Goal: Task Accomplishment & Management: Use online tool/utility

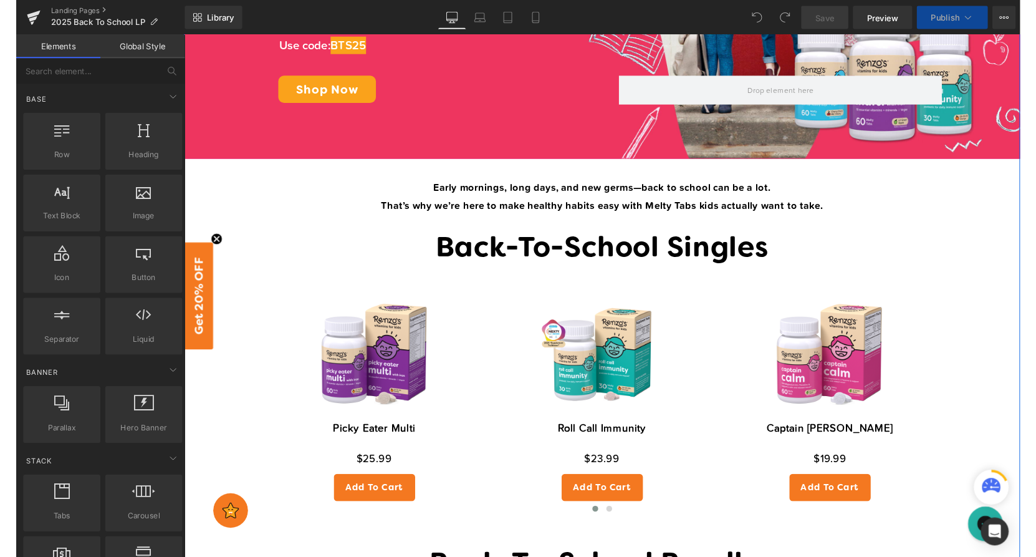
scroll to position [321, 0]
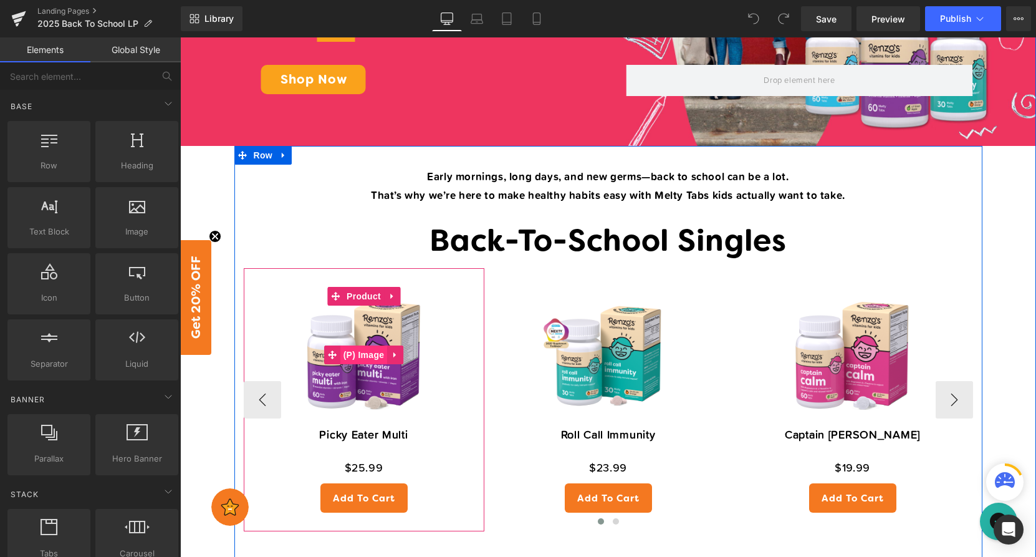
drag, startPoint x: 373, startPoint y: 356, endPoint x: 352, endPoint y: 348, distance: 22.5
click at [373, 356] on span "(P) Image" at bounding box center [363, 354] width 47 height 19
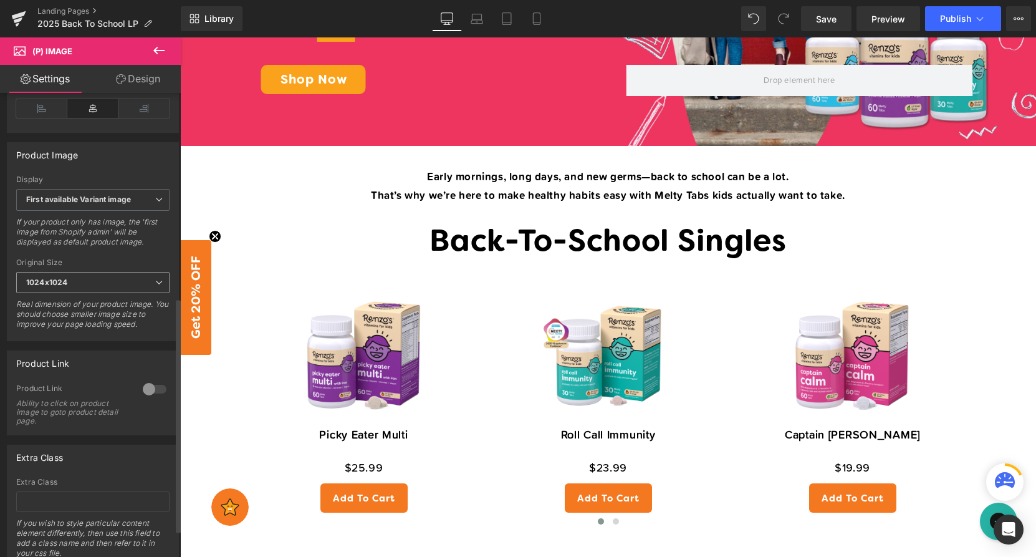
scroll to position [459, 0]
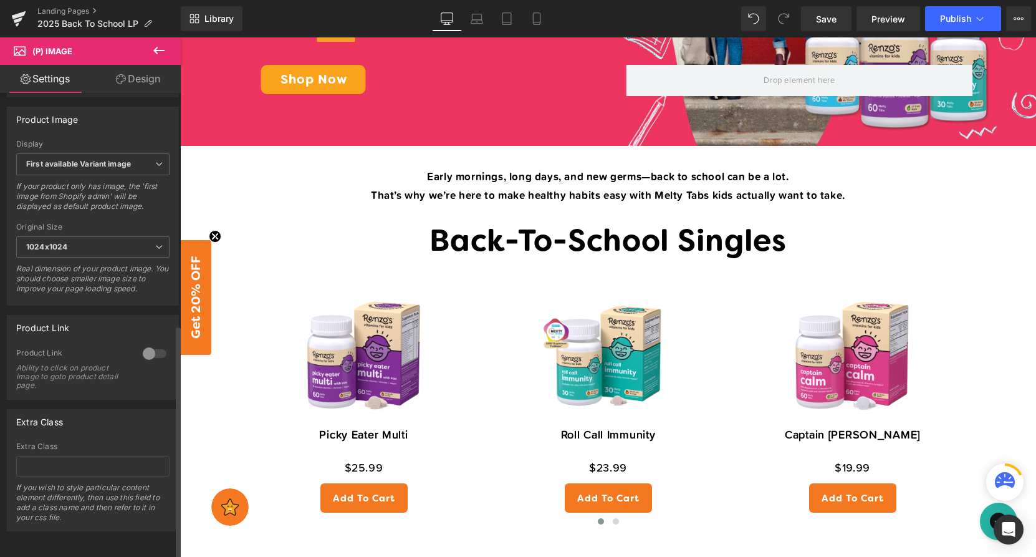
click at [154, 343] on div at bounding box center [155, 353] width 30 height 20
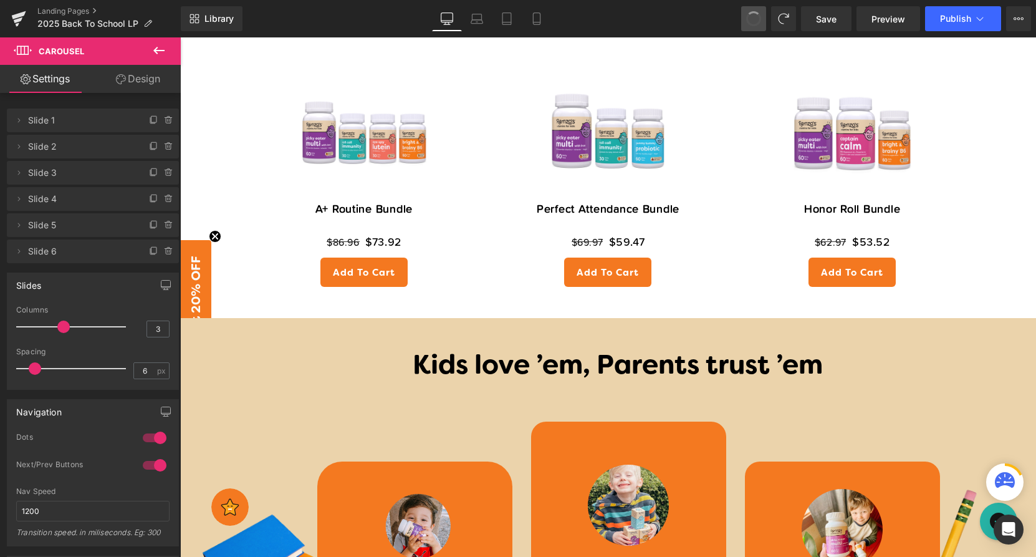
scroll to position [321, 0]
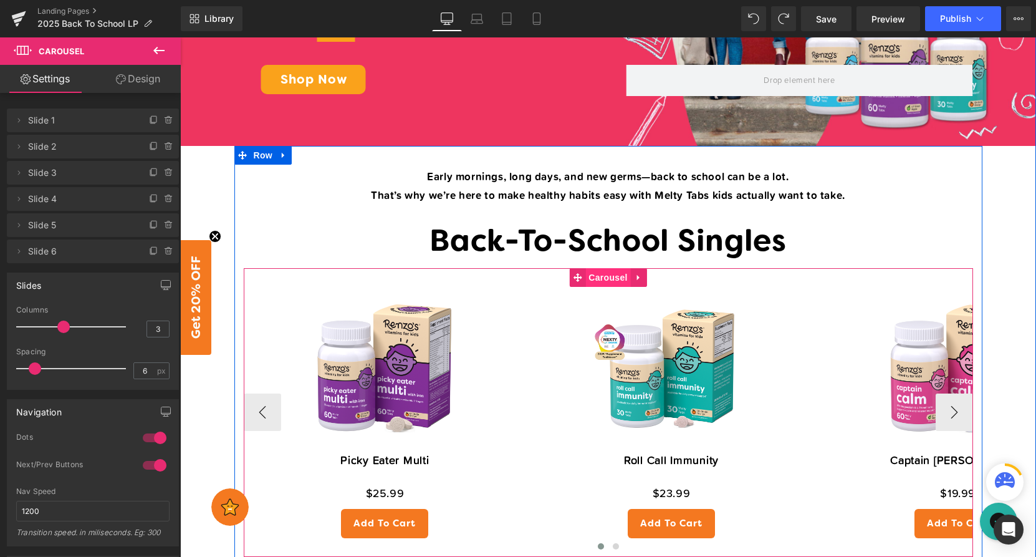
click at [610, 281] on span "Carousel" at bounding box center [607, 277] width 45 height 19
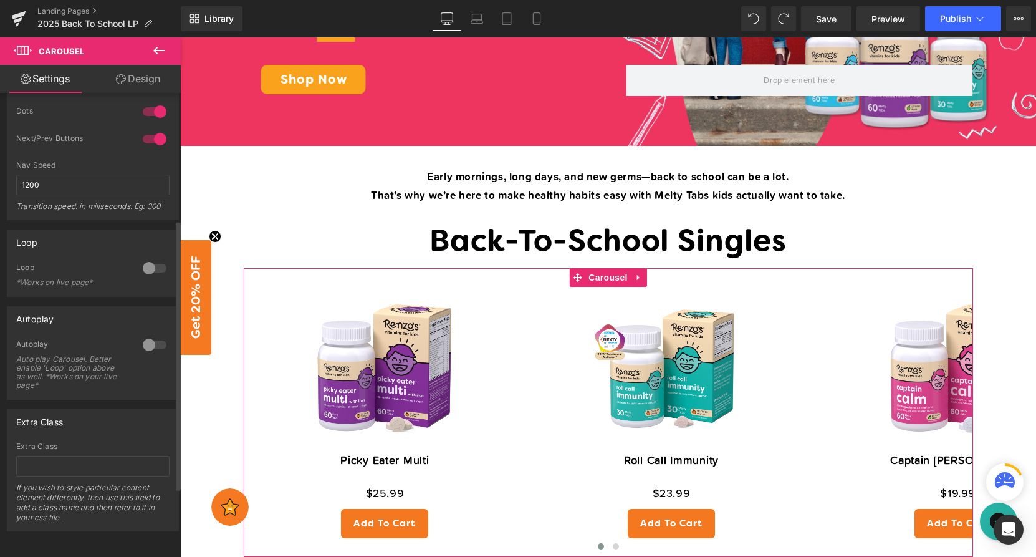
scroll to position [336, 0]
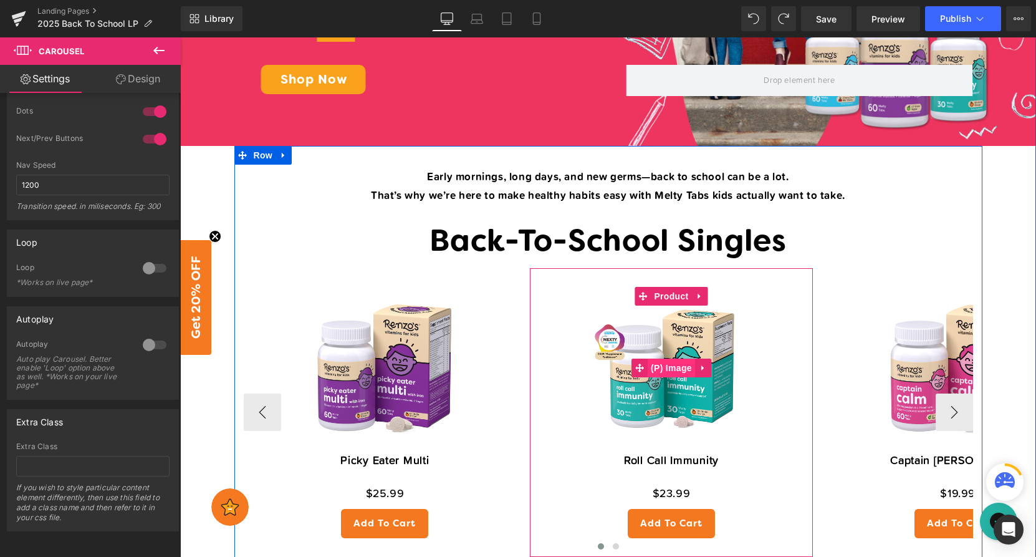
click at [665, 366] on span "(P) Image" at bounding box center [671, 367] width 47 height 19
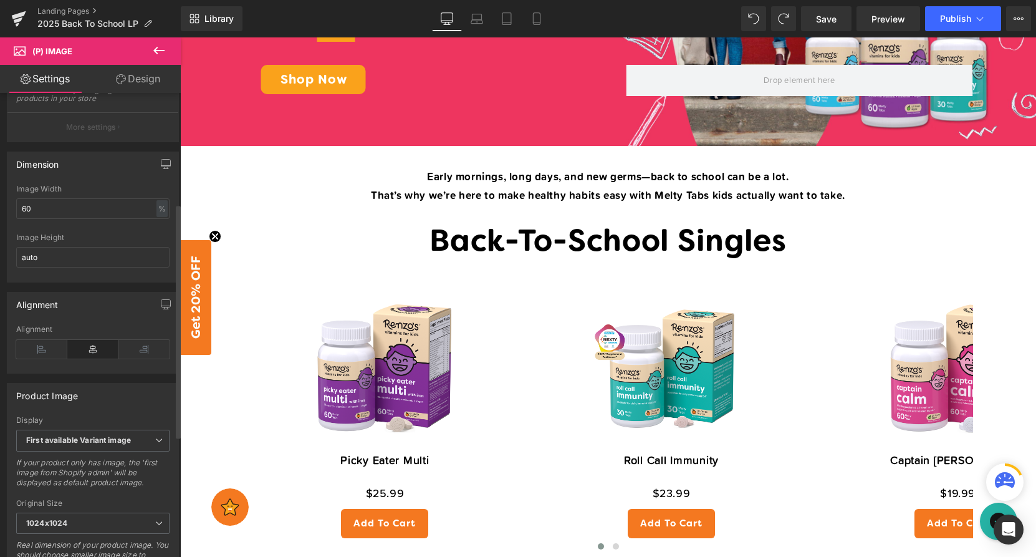
scroll to position [459, 0]
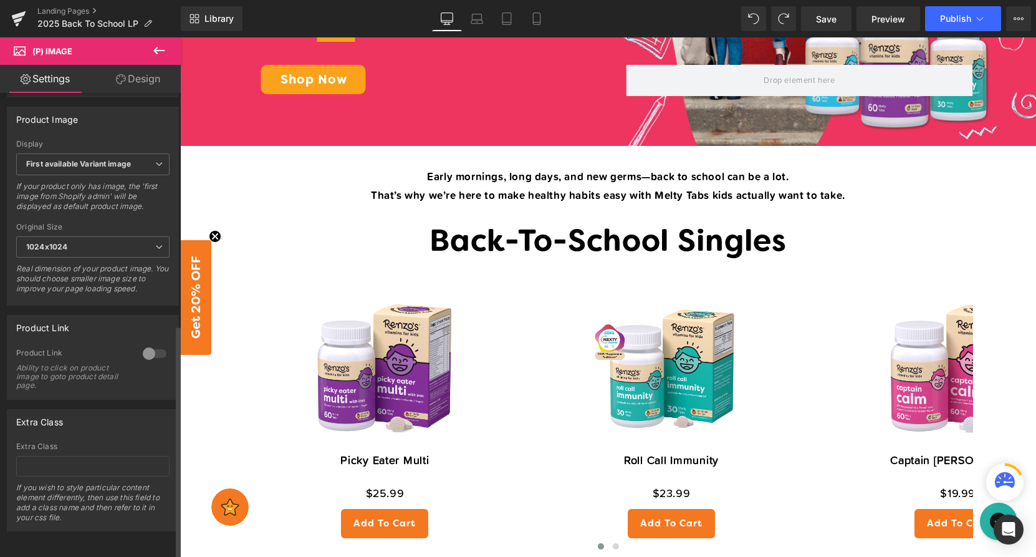
click at [154, 345] on div at bounding box center [155, 353] width 30 height 20
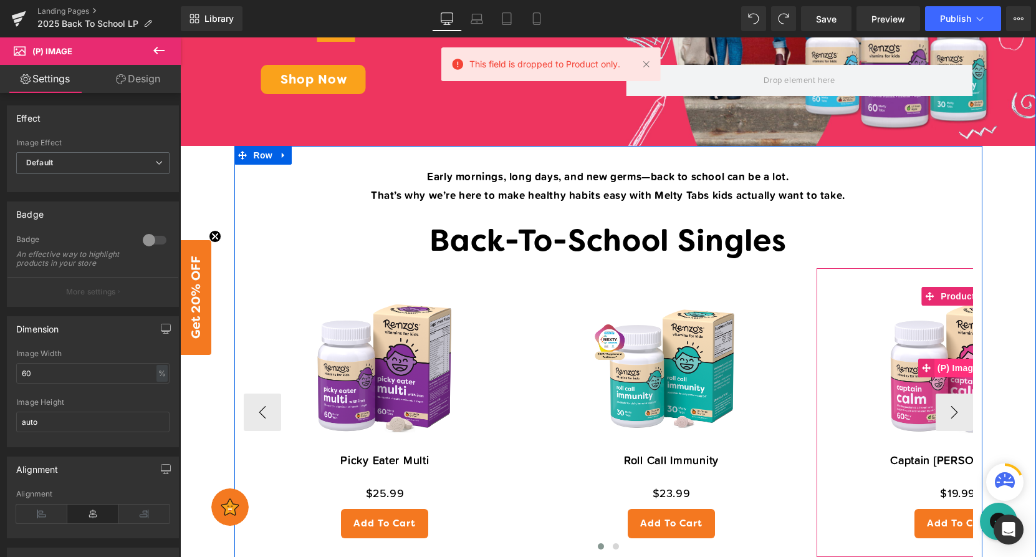
click at [954, 365] on span "(P) Image" at bounding box center [957, 367] width 47 height 19
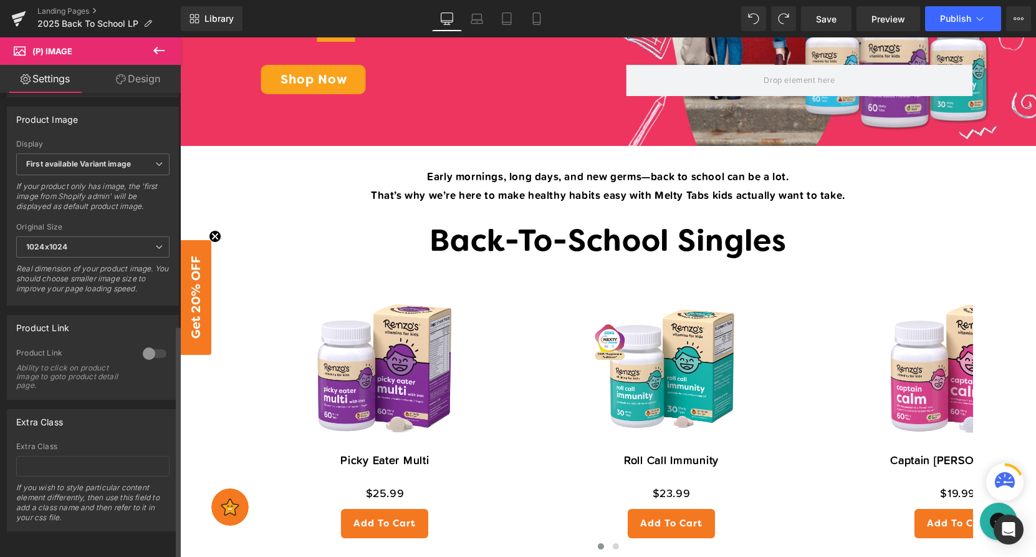
click at [152, 350] on div at bounding box center [155, 353] width 30 height 20
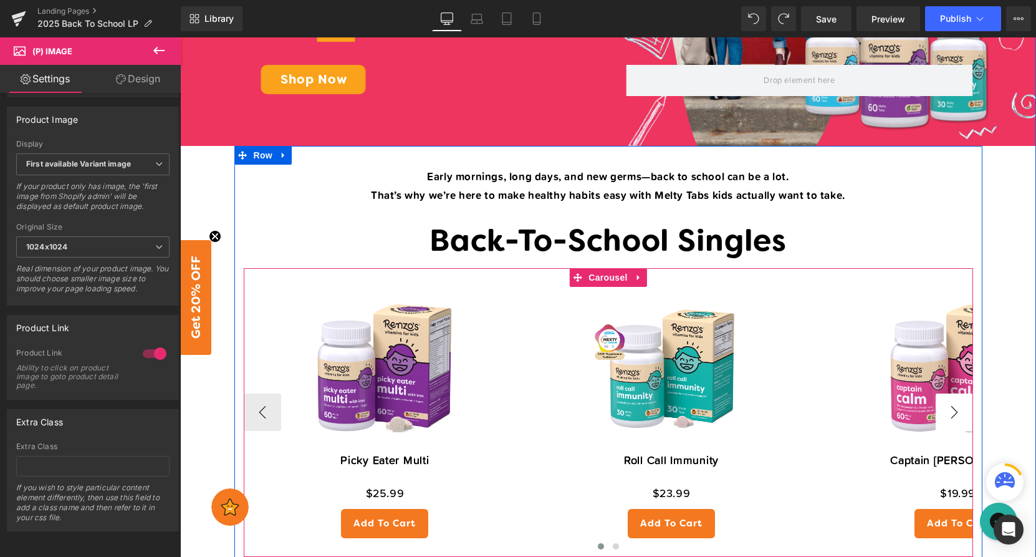
click at [962, 418] on button "›" at bounding box center [954, 411] width 37 height 37
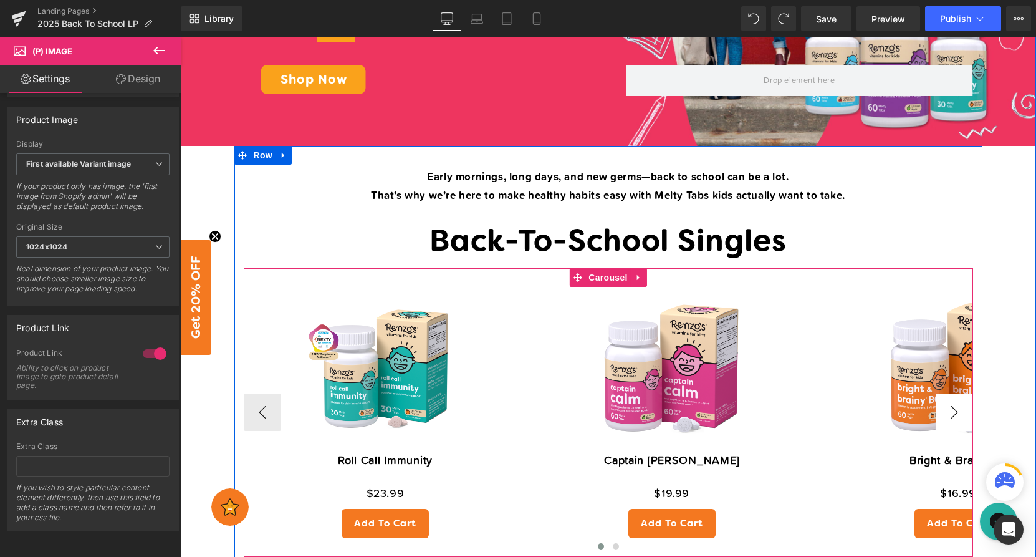
click at [962, 418] on button "›" at bounding box center [954, 411] width 37 height 37
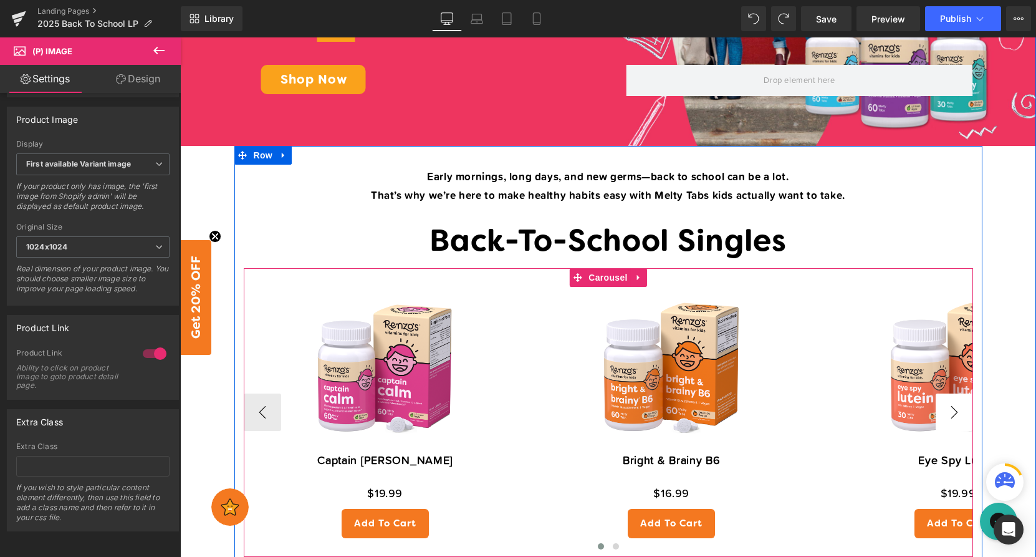
click at [962, 418] on button "›" at bounding box center [954, 411] width 37 height 37
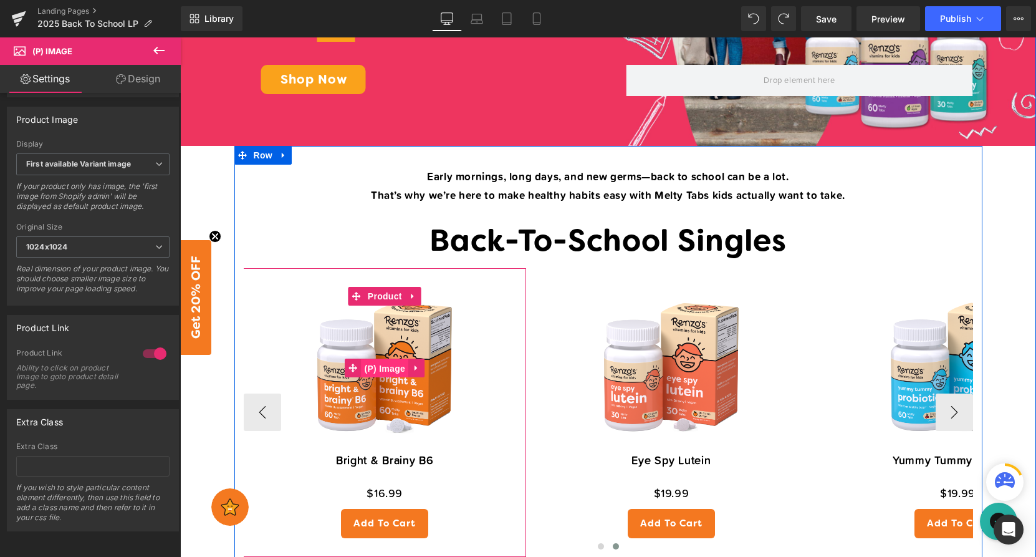
click at [372, 368] on span "(P) Image" at bounding box center [384, 368] width 47 height 19
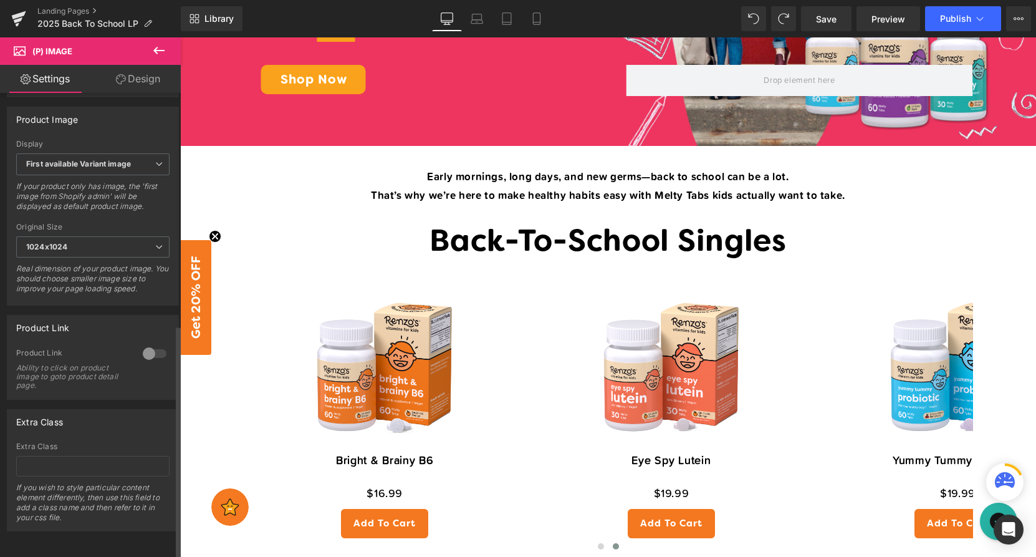
click at [153, 345] on div at bounding box center [155, 353] width 30 height 20
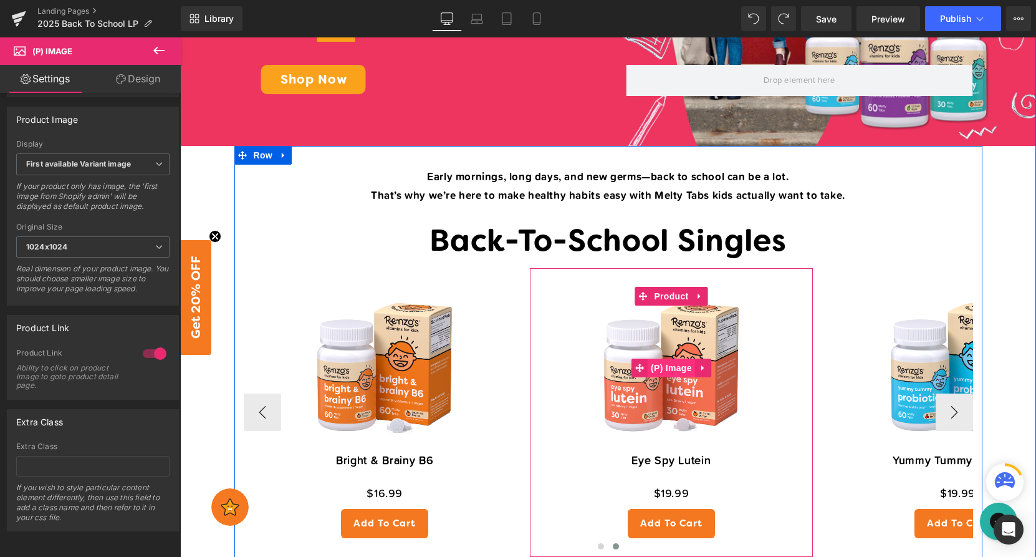
click at [658, 369] on span "(P) Image" at bounding box center [671, 367] width 47 height 19
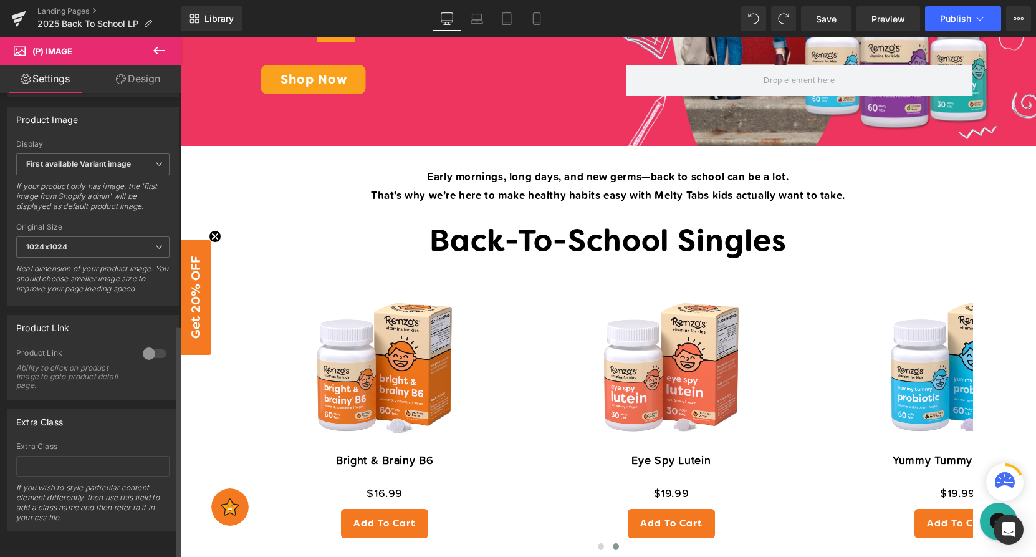
drag, startPoint x: 150, startPoint y: 347, endPoint x: 169, endPoint y: 347, distance: 18.7
click at [150, 347] on div at bounding box center [155, 353] width 30 height 20
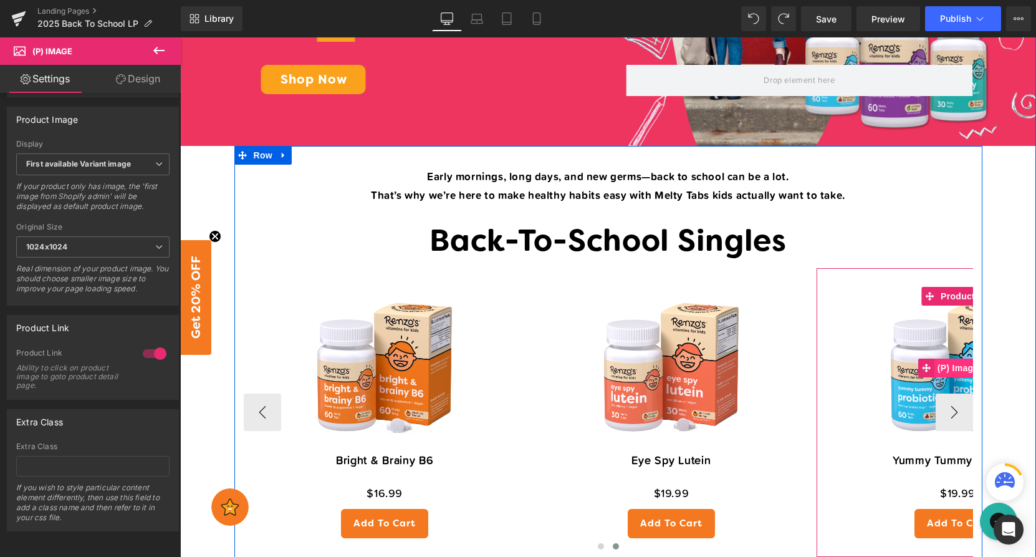
click at [953, 368] on span "(P) Image" at bounding box center [957, 367] width 47 height 19
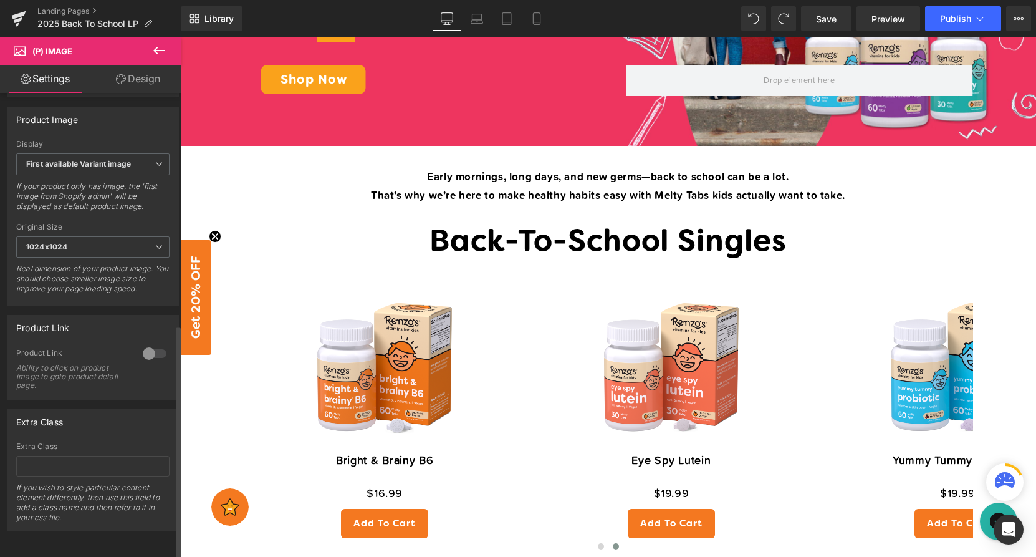
click at [146, 351] on div at bounding box center [155, 353] width 30 height 20
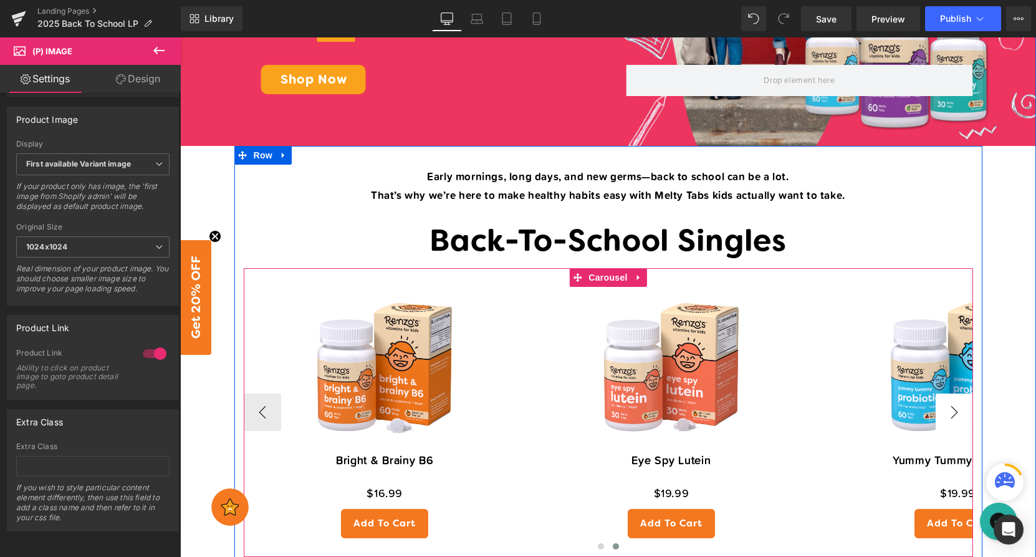
click at [957, 408] on button "›" at bounding box center [954, 411] width 37 height 37
click at [959, 408] on button "›" at bounding box center [954, 411] width 37 height 37
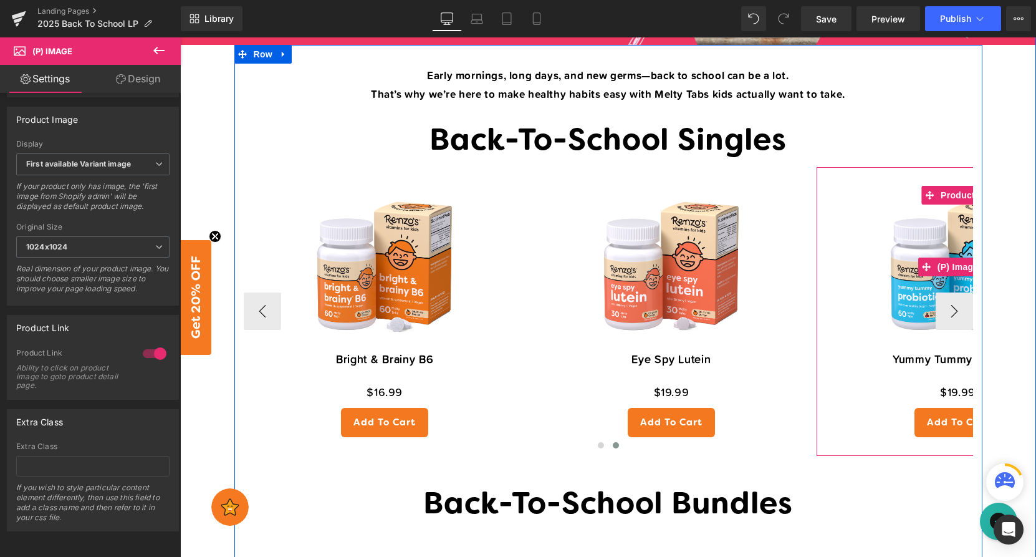
scroll to position [424, 0]
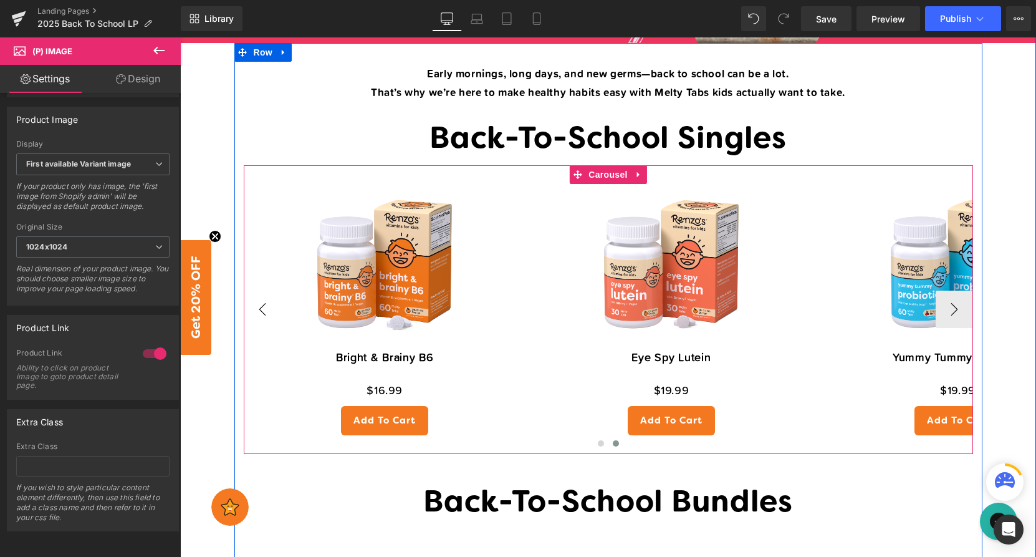
click at [256, 307] on button "‹" at bounding box center [262, 308] width 37 height 37
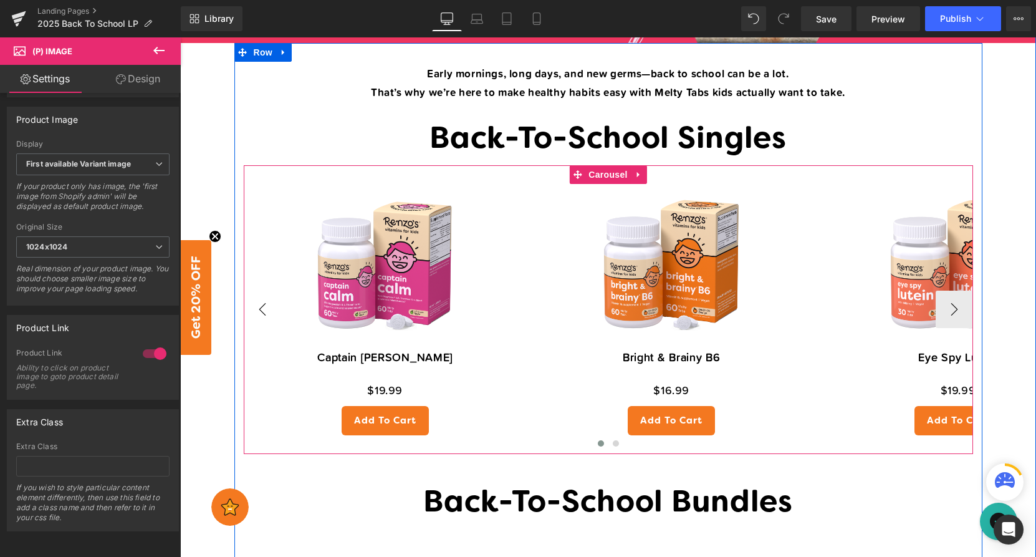
click at [256, 307] on button "‹" at bounding box center [262, 308] width 37 height 37
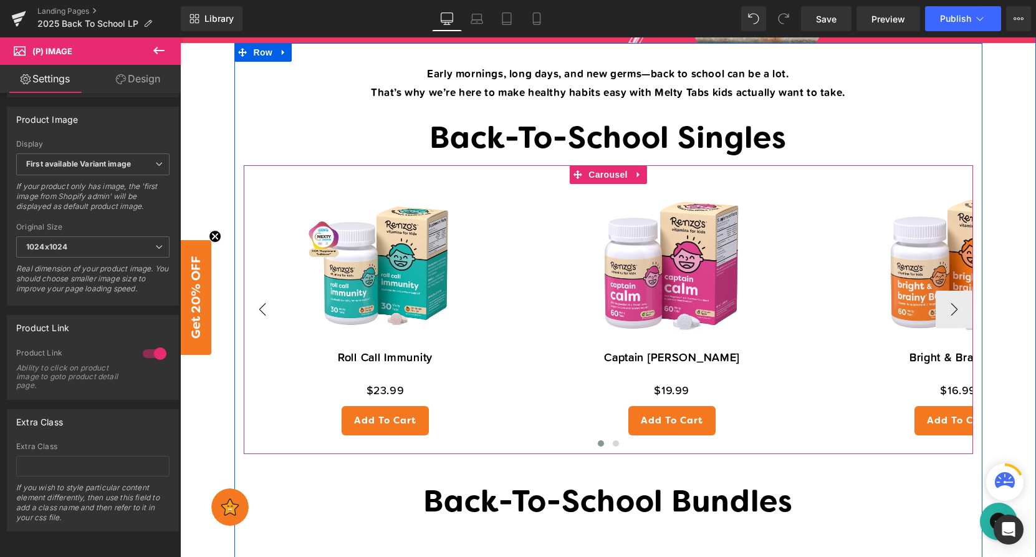
click at [256, 307] on button "‹" at bounding box center [262, 308] width 37 height 37
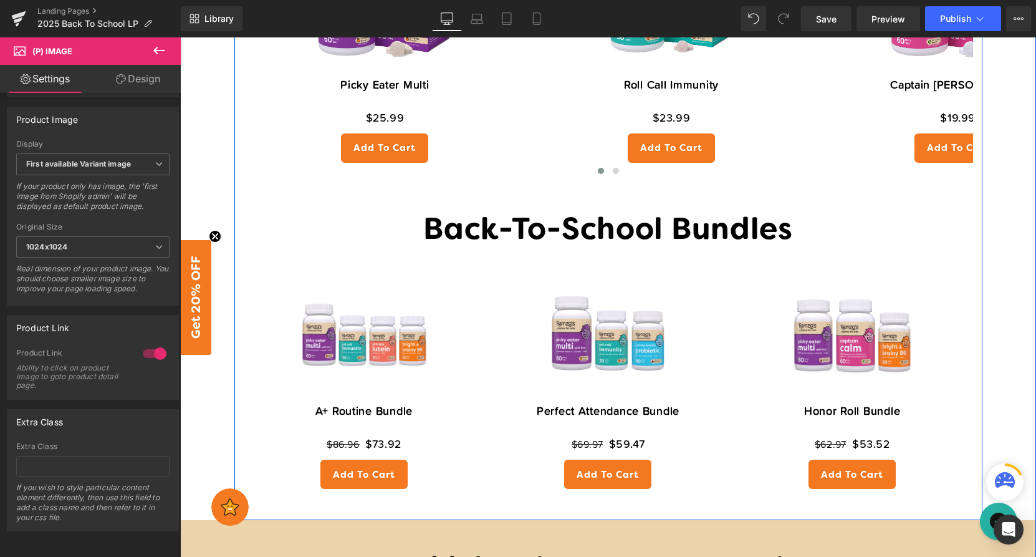
scroll to position [699, 0]
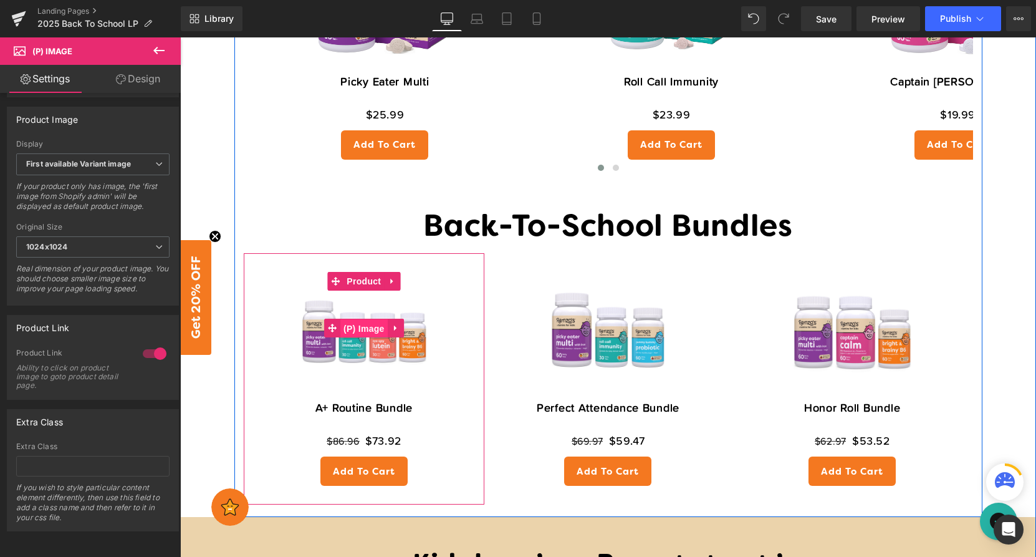
click at [365, 330] on span "(P) Image" at bounding box center [363, 328] width 47 height 19
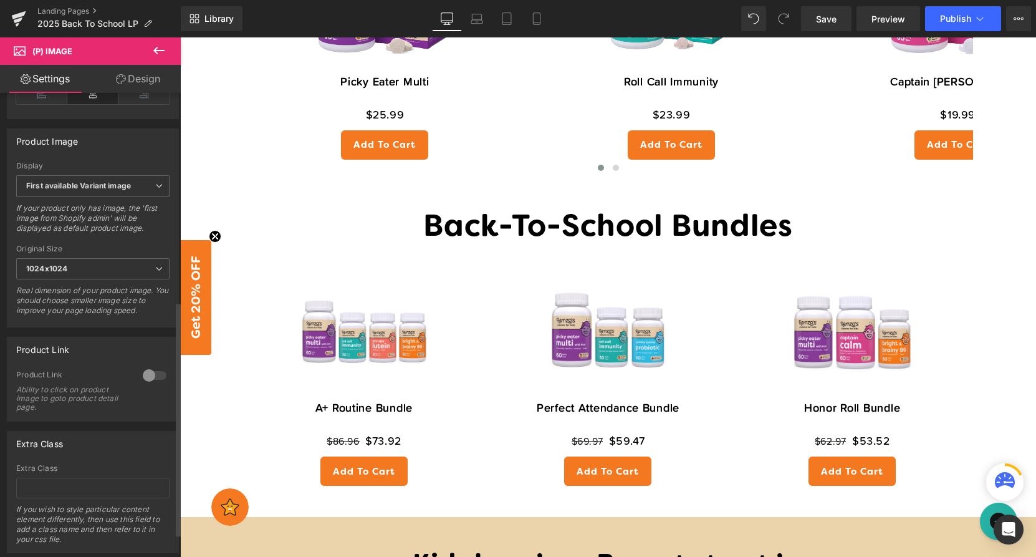
scroll to position [421, 0]
click at [155, 380] on div at bounding box center [155, 373] width 30 height 20
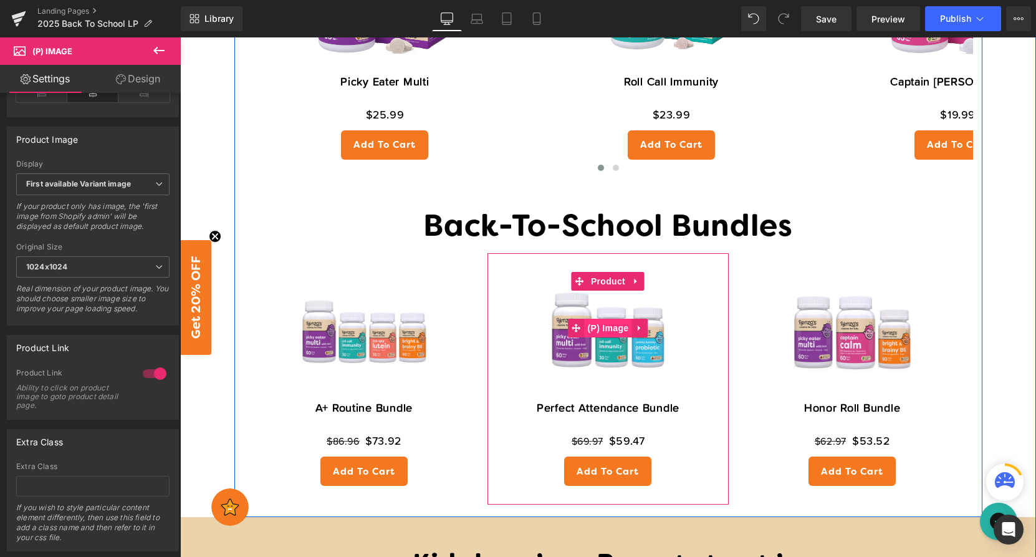
click at [609, 333] on span "(P) Image" at bounding box center [608, 328] width 47 height 19
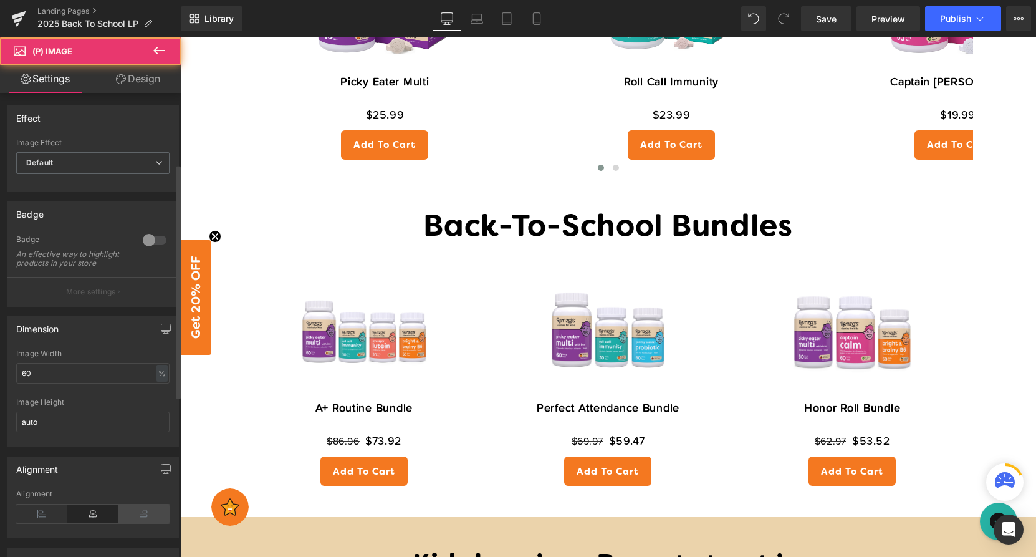
scroll to position [459, 0]
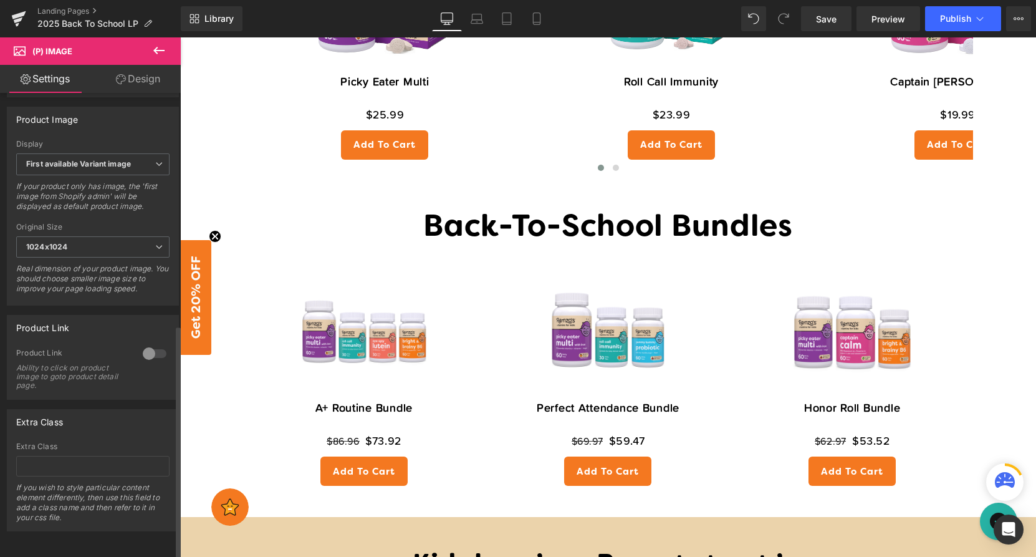
drag, startPoint x: 152, startPoint y: 347, endPoint x: 170, endPoint y: 347, distance: 18.1
click at [152, 347] on div at bounding box center [155, 353] width 30 height 20
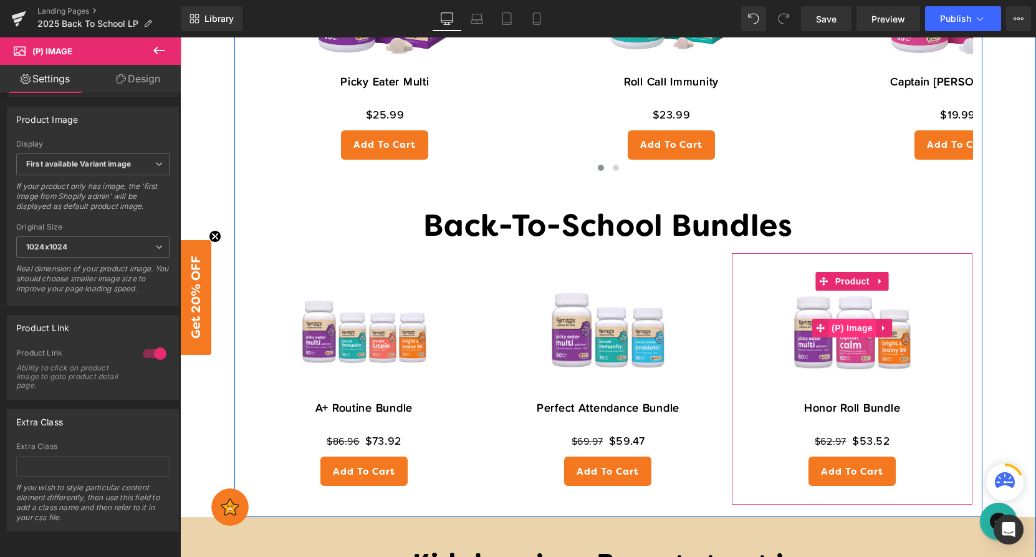
click at [854, 334] on span "(P) Image" at bounding box center [851, 328] width 47 height 19
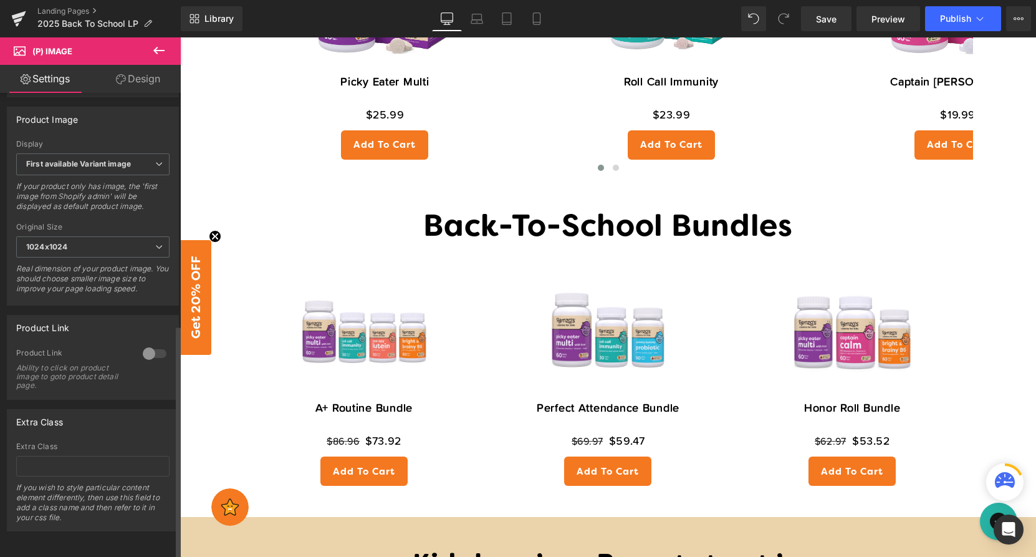
drag, startPoint x: 142, startPoint y: 344, endPoint x: 142, endPoint y: 369, distance: 24.9
click at [141, 344] on div at bounding box center [155, 353] width 30 height 20
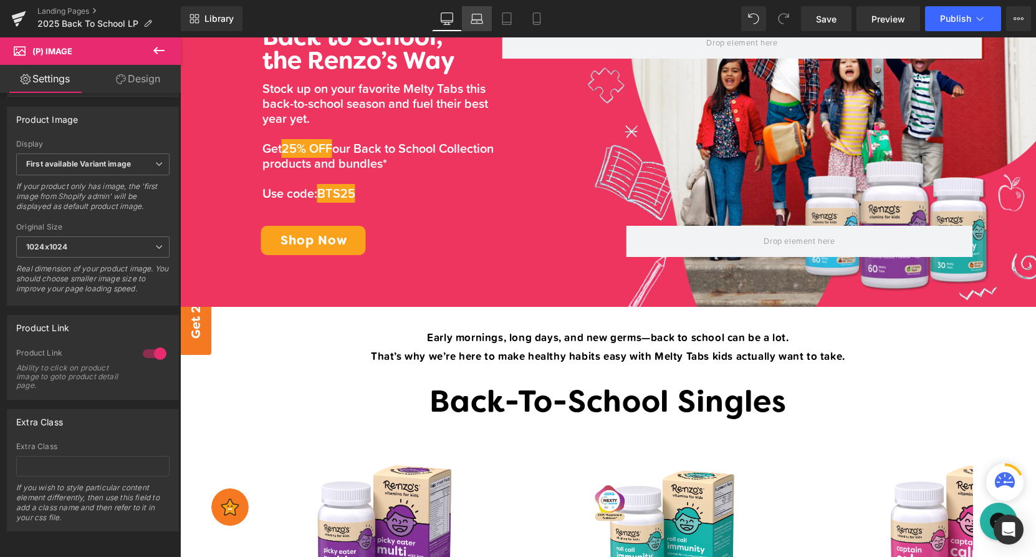
click at [471, 23] on icon at bounding box center [477, 18] width 12 height 12
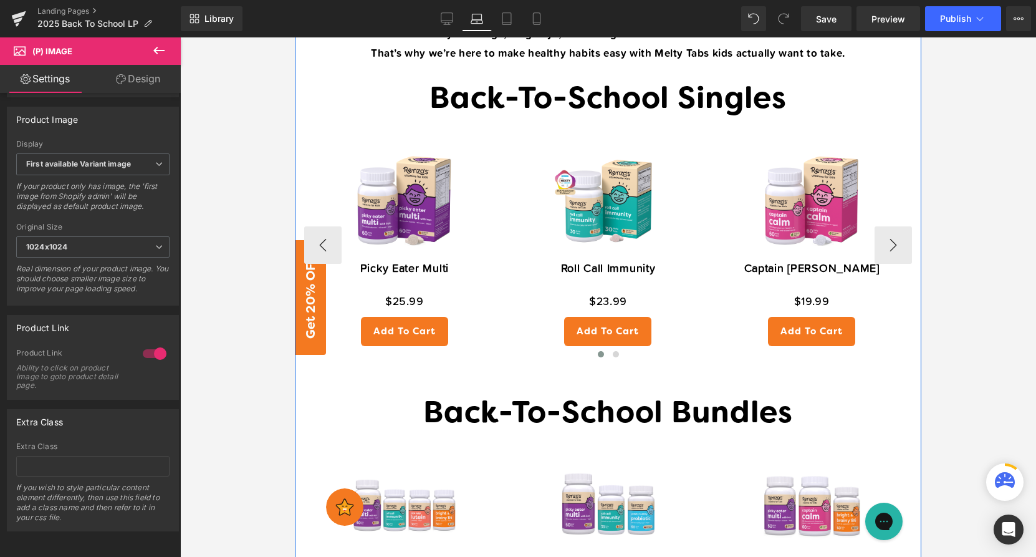
scroll to position [354, 0]
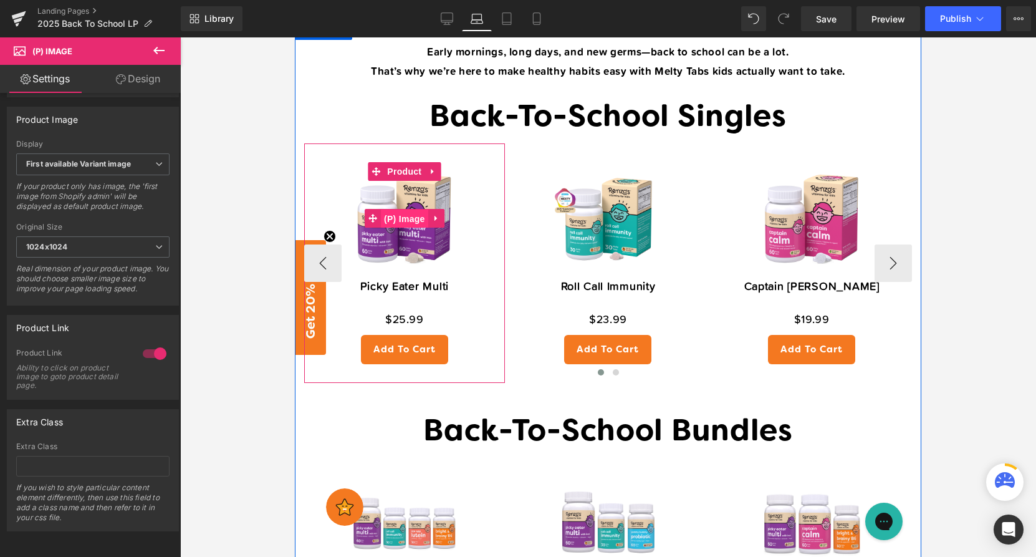
click at [404, 223] on span "(P) Image" at bounding box center [404, 218] width 47 height 19
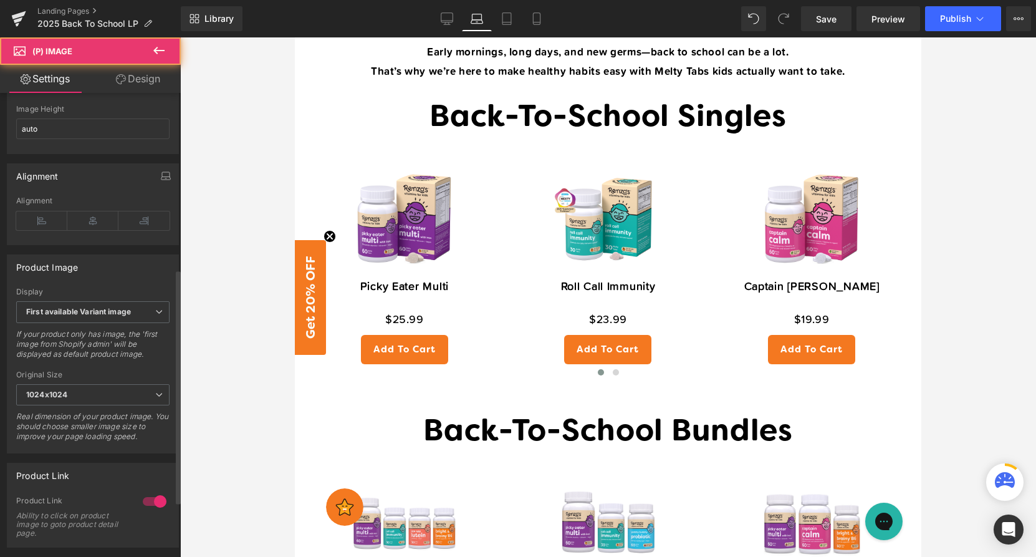
scroll to position [459, 0]
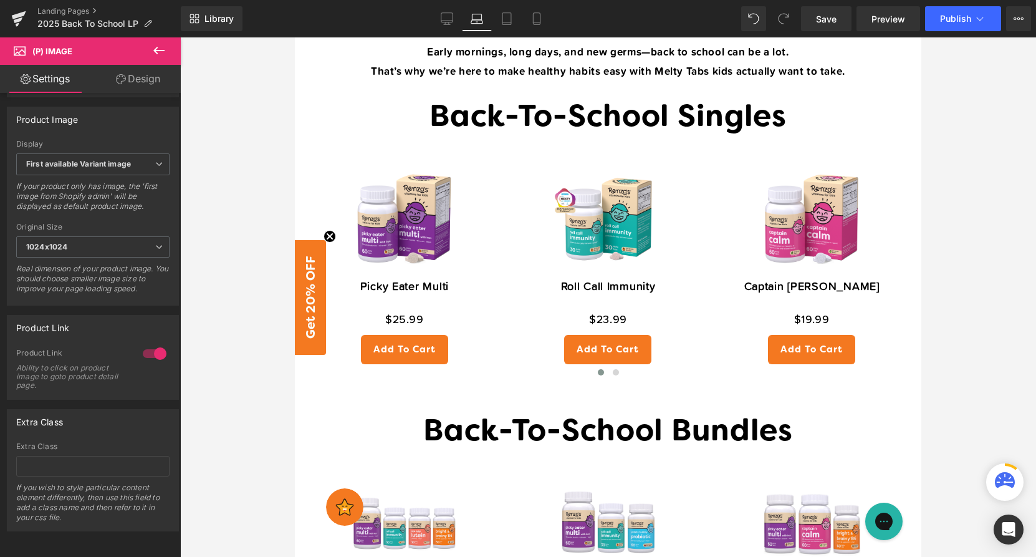
drag, startPoint x: 510, startPoint y: 24, endPoint x: 358, endPoint y: 120, distance: 179.0
click at [510, 24] on link "Tablet" at bounding box center [507, 18] width 30 height 25
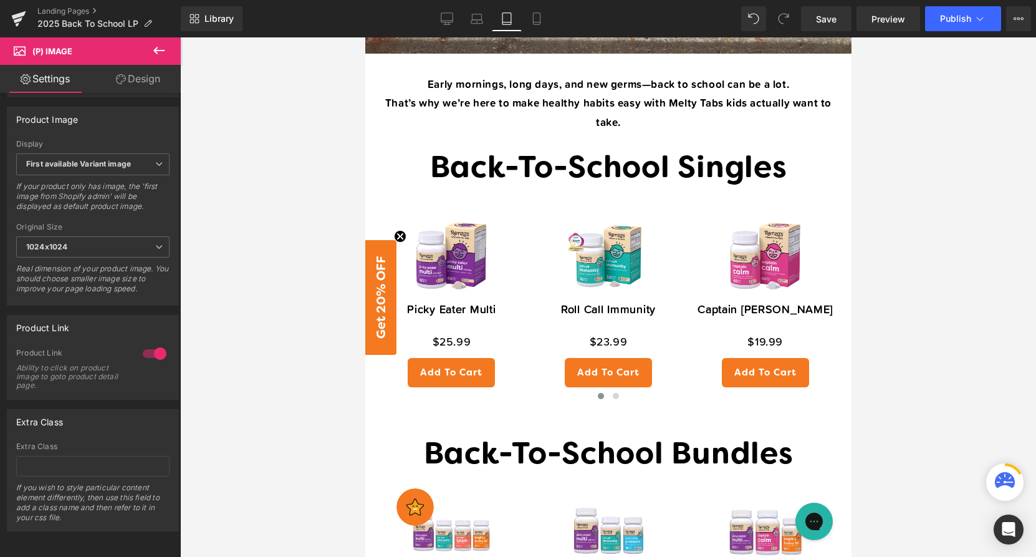
scroll to position [903, 0]
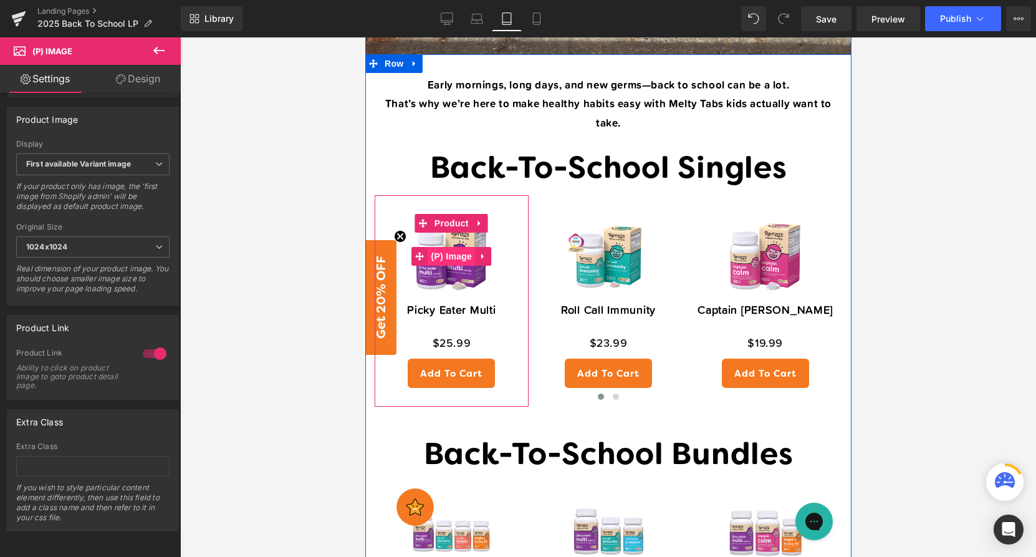
click at [455, 256] on span "(P) Image" at bounding box center [450, 256] width 47 height 19
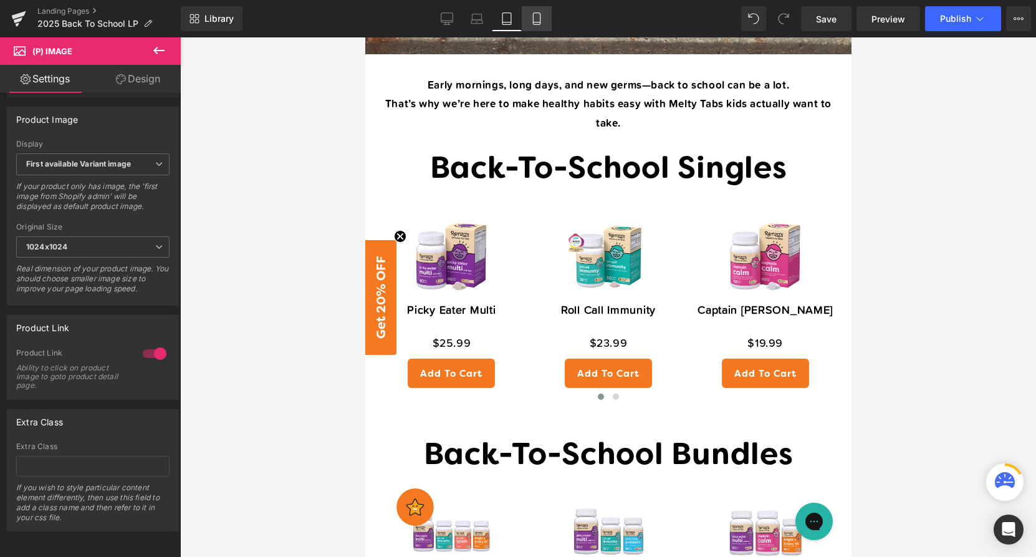
click at [541, 24] on icon at bounding box center [536, 18] width 12 height 12
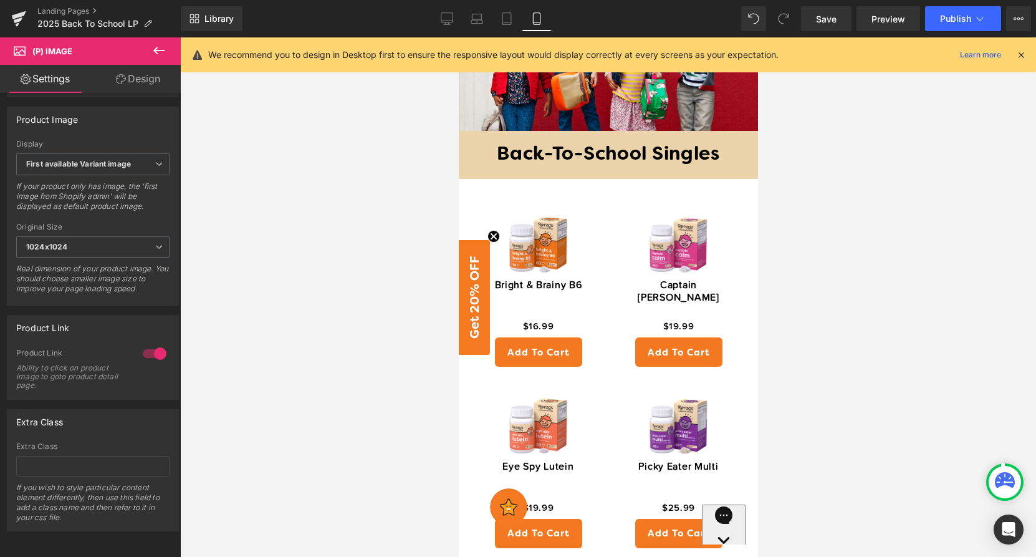
scroll to position [623, 0]
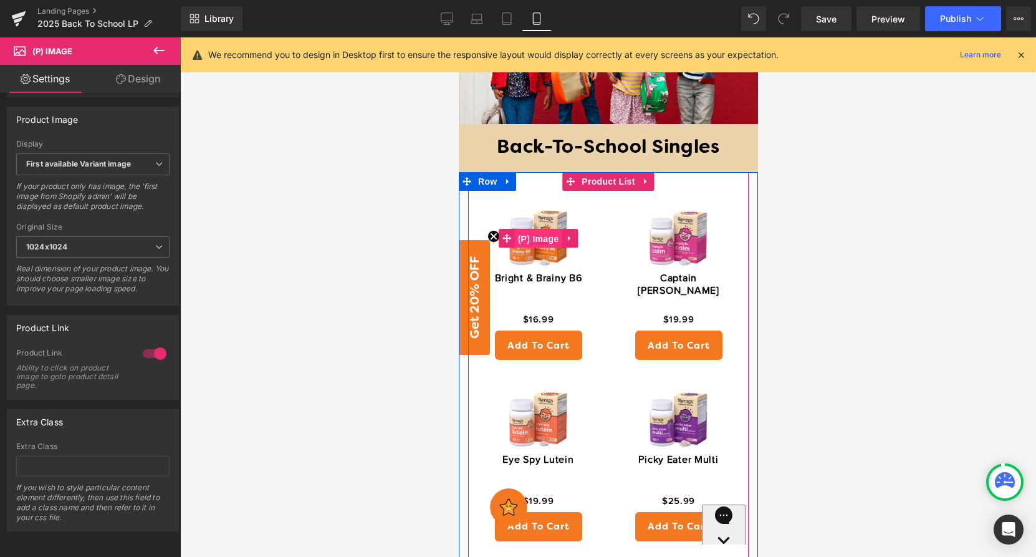
click at [539, 237] on span "(P) Image" at bounding box center [537, 238] width 47 height 19
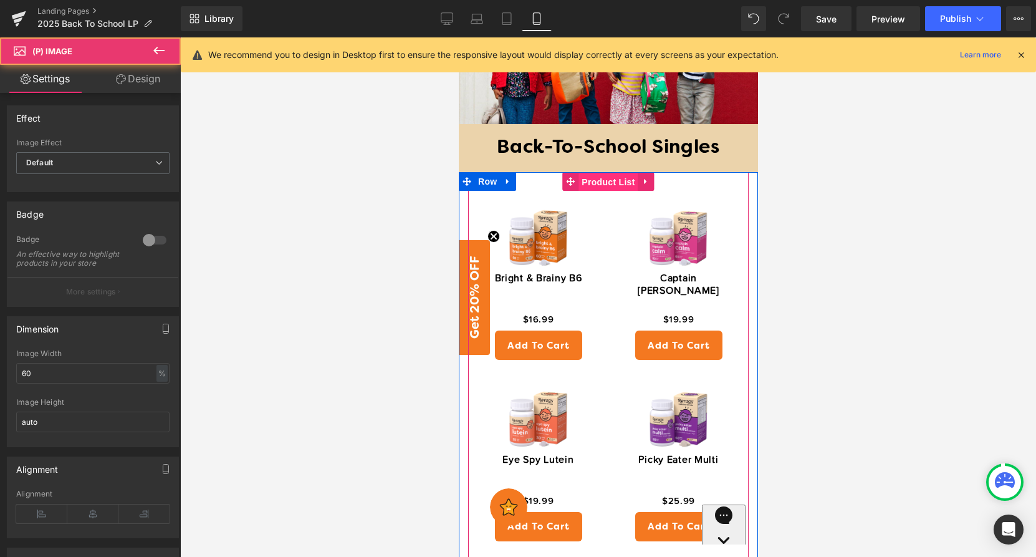
click at [610, 181] on span "Product List" at bounding box center [607, 182] width 59 height 19
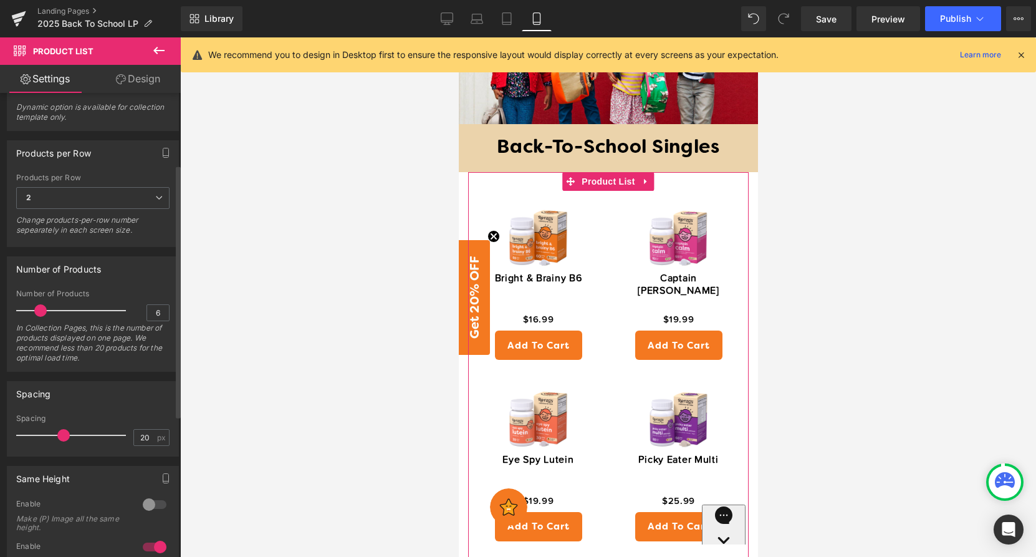
scroll to position [390, 0]
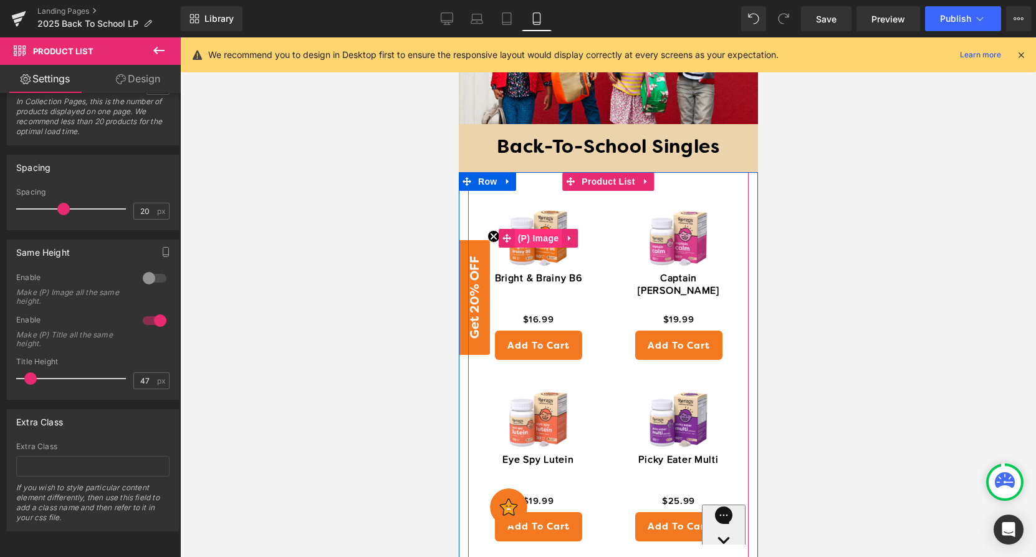
click at [539, 243] on span "(P) Image" at bounding box center [537, 238] width 47 height 19
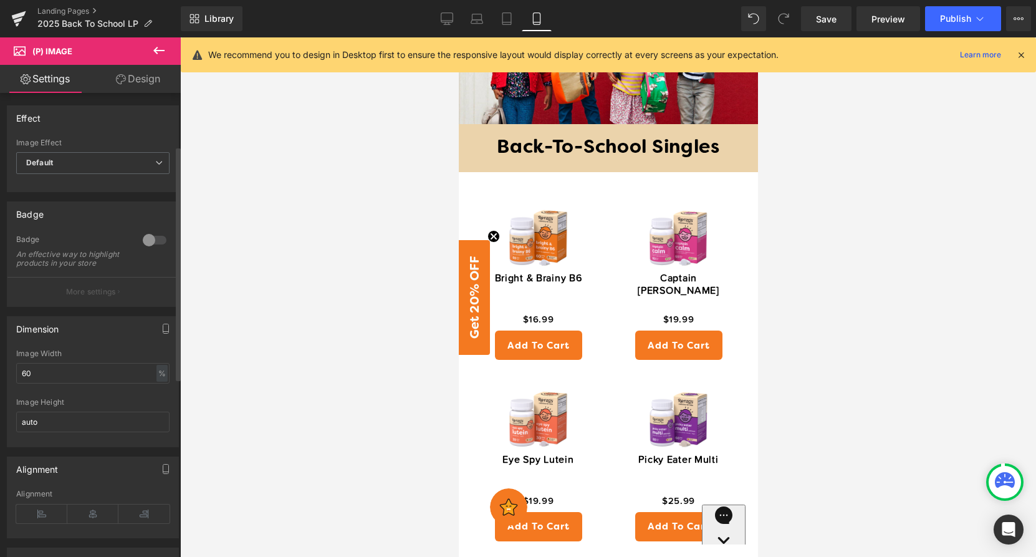
scroll to position [459, 0]
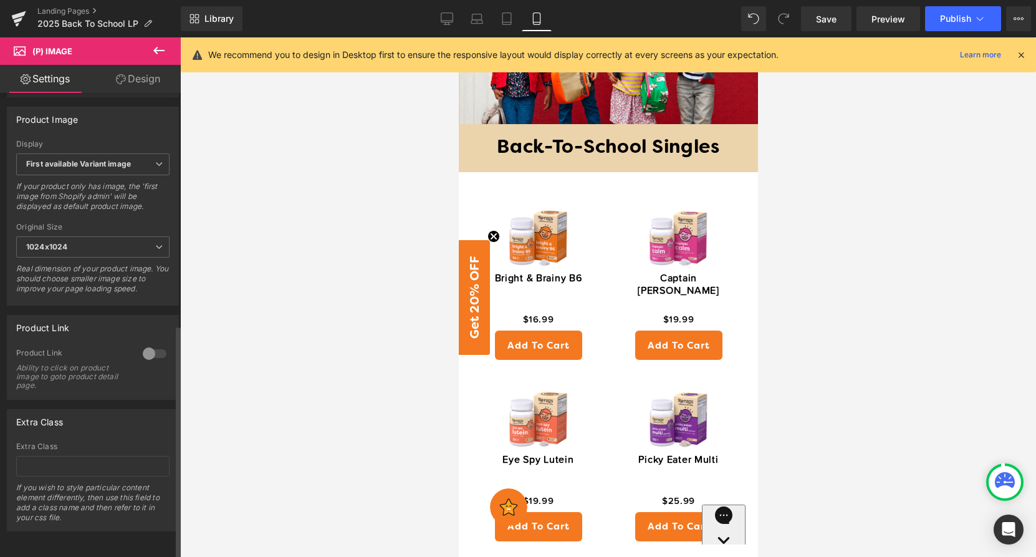
click at [155, 348] on div at bounding box center [155, 353] width 30 height 20
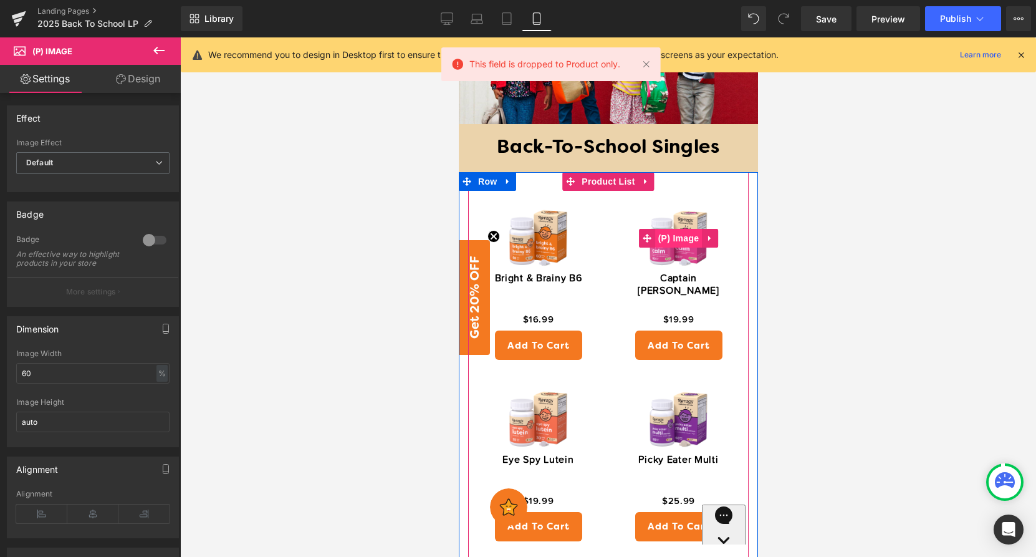
click at [681, 242] on span "(P) Image" at bounding box center [678, 238] width 47 height 19
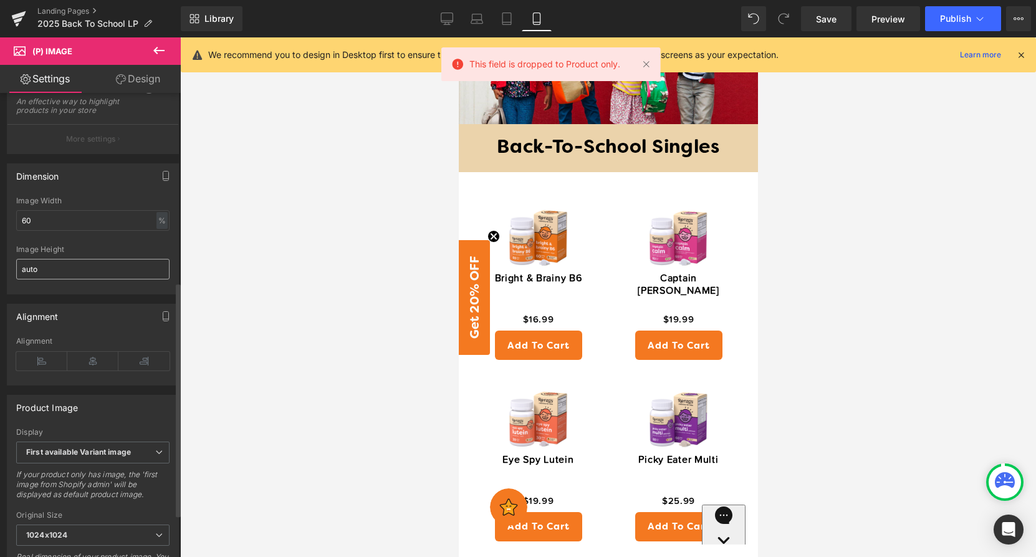
scroll to position [444, 0]
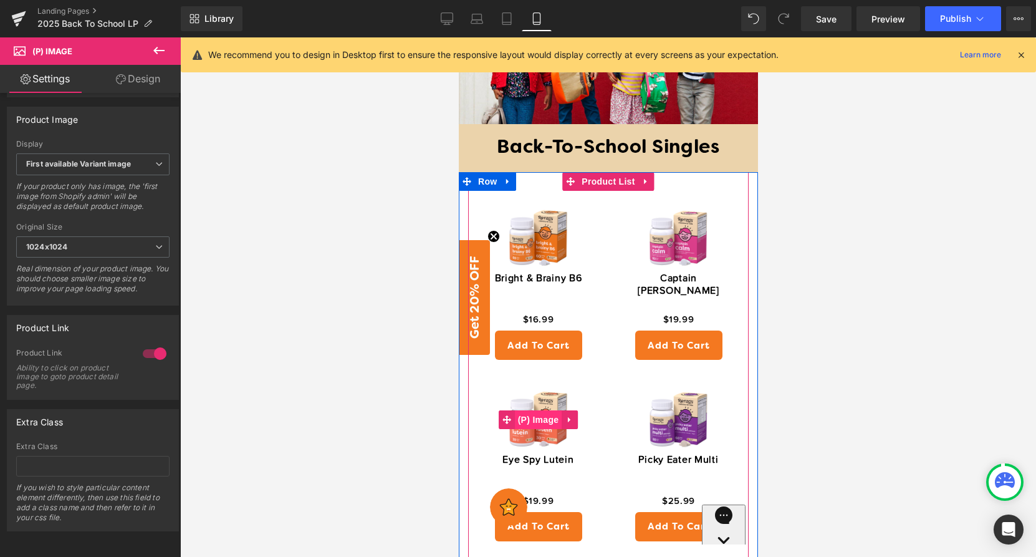
click at [540, 416] on span "(P) Image" at bounding box center [537, 419] width 47 height 19
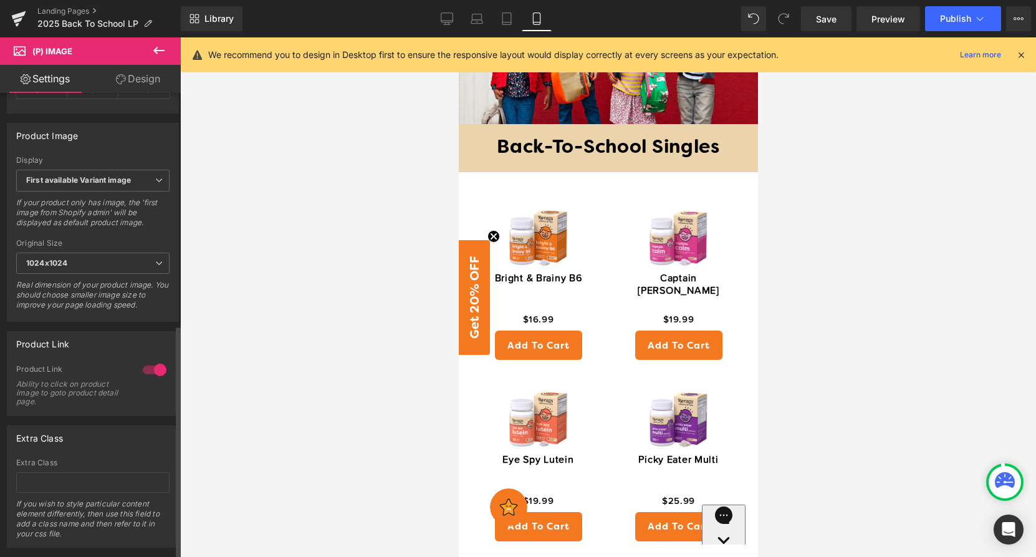
scroll to position [459, 0]
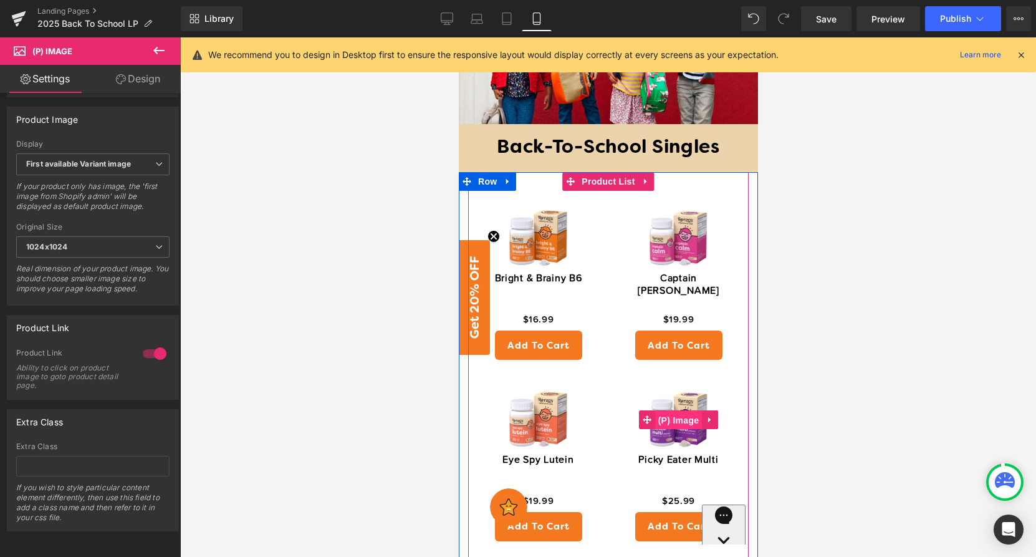
click at [681, 418] on span "(P) Image" at bounding box center [678, 420] width 47 height 19
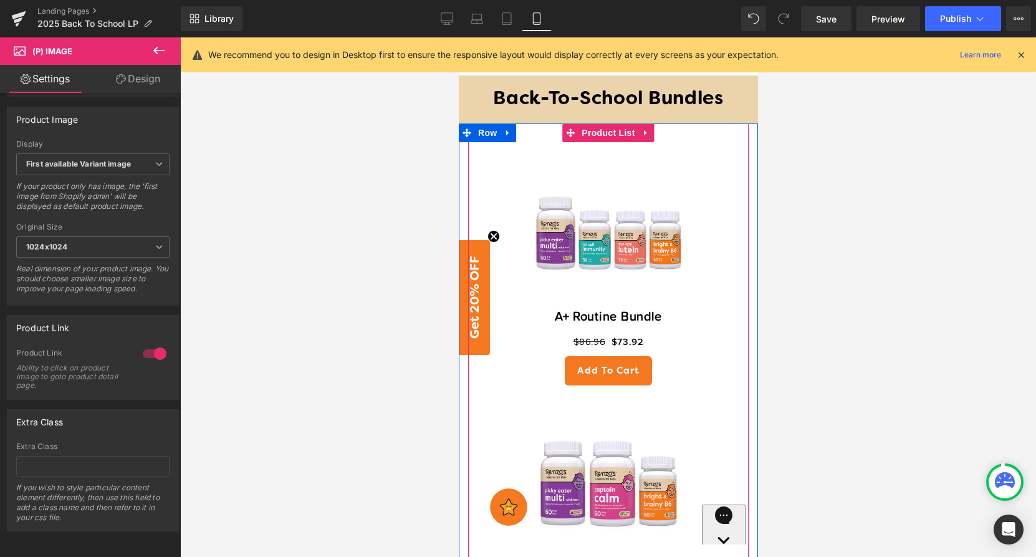
scroll to position [1270, 0]
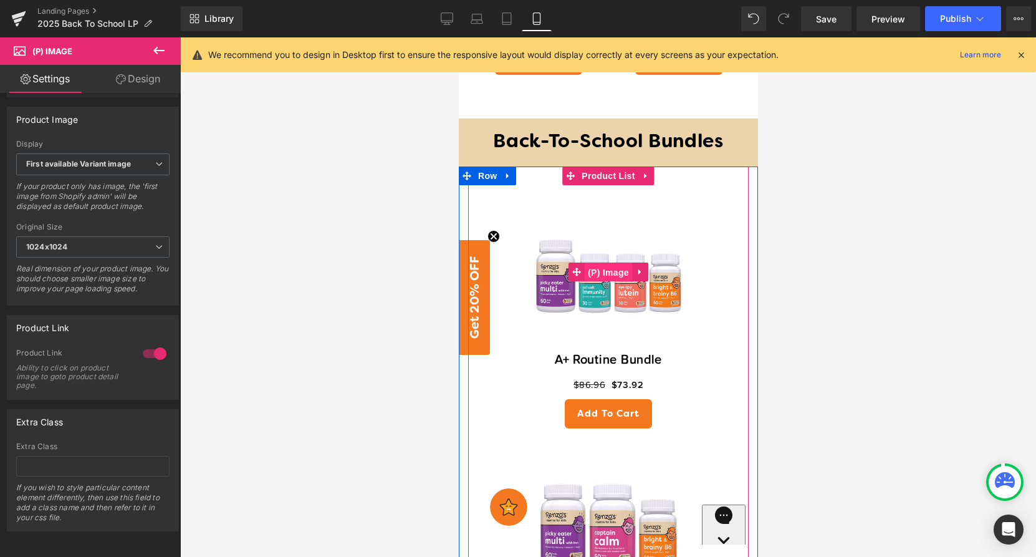
click at [610, 272] on span "(P) Image" at bounding box center [607, 272] width 47 height 19
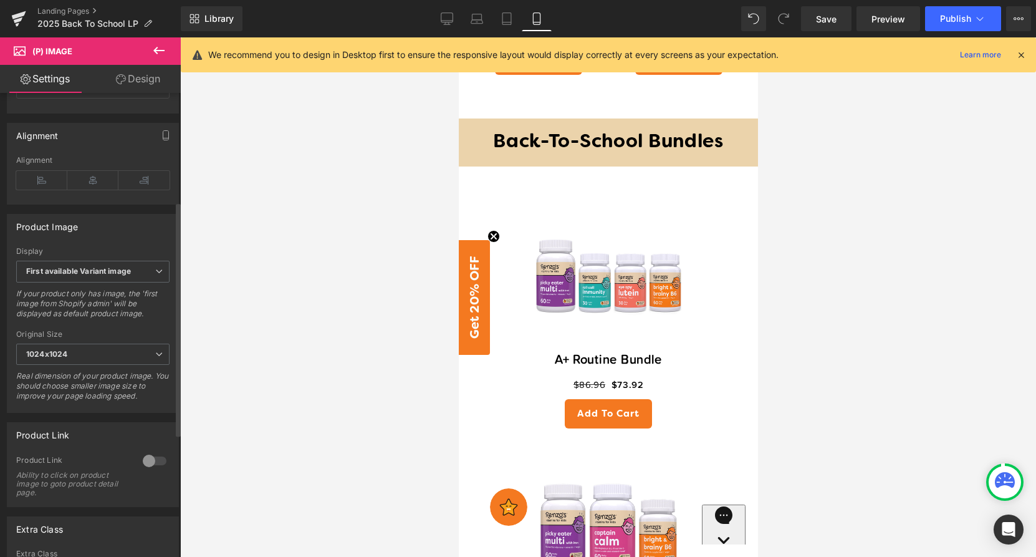
scroll to position [459, 0]
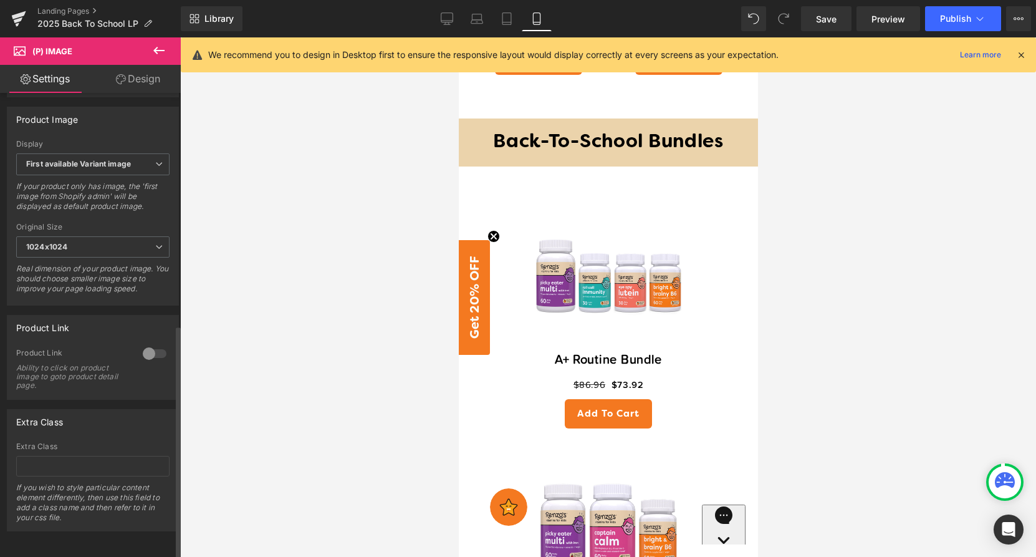
click at [151, 343] on div at bounding box center [155, 353] width 30 height 20
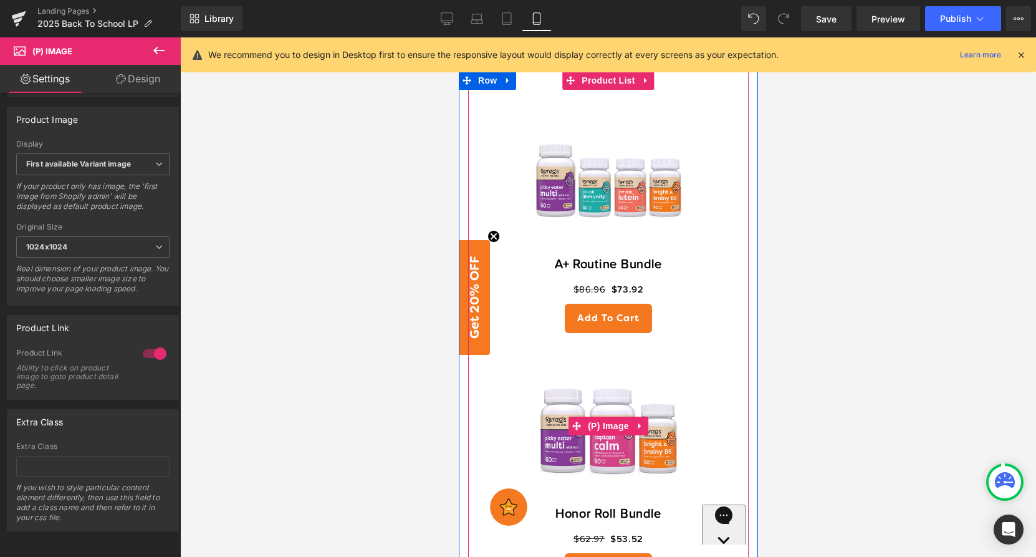
scroll to position [1404, 0]
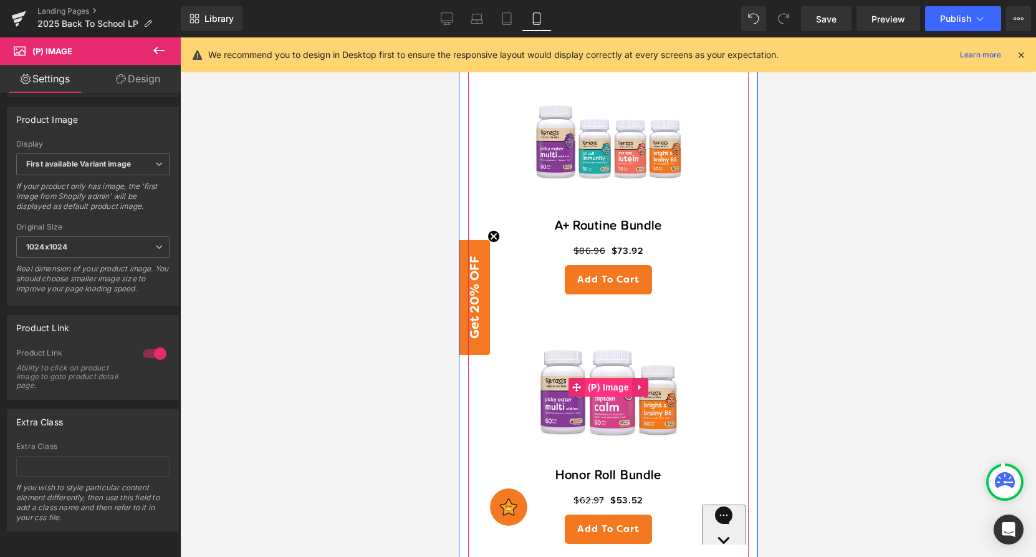
click at [604, 385] on span "(P) Image" at bounding box center [607, 387] width 47 height 19
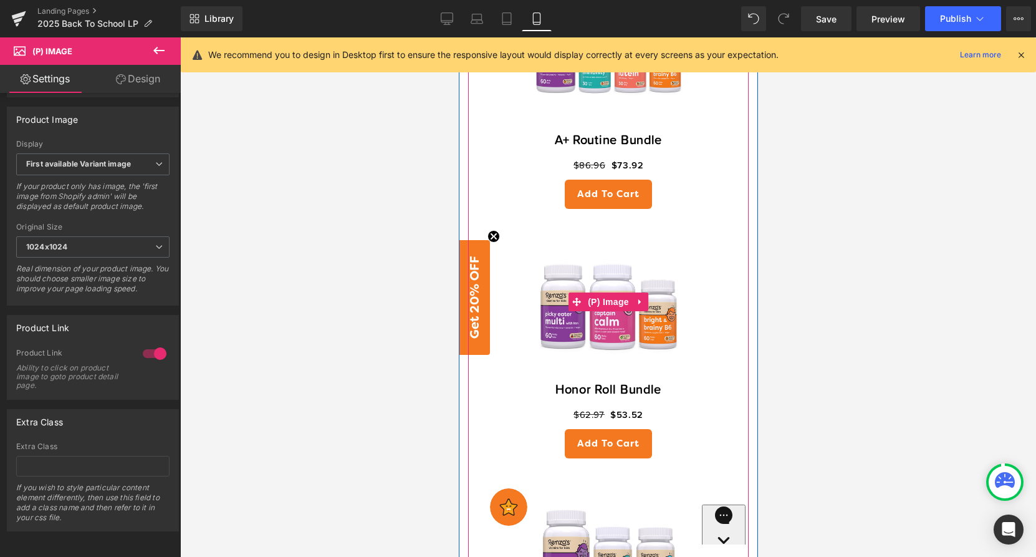
scroll to position [1626, 0]
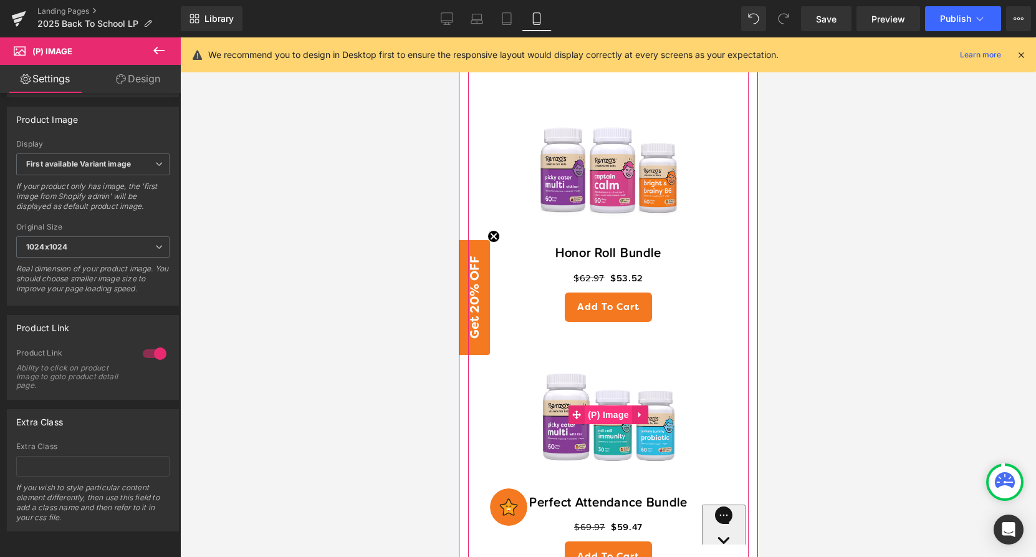
click at [614, 417] on span "(P) Image" at bounding box center [607, 414] width 47 height 19
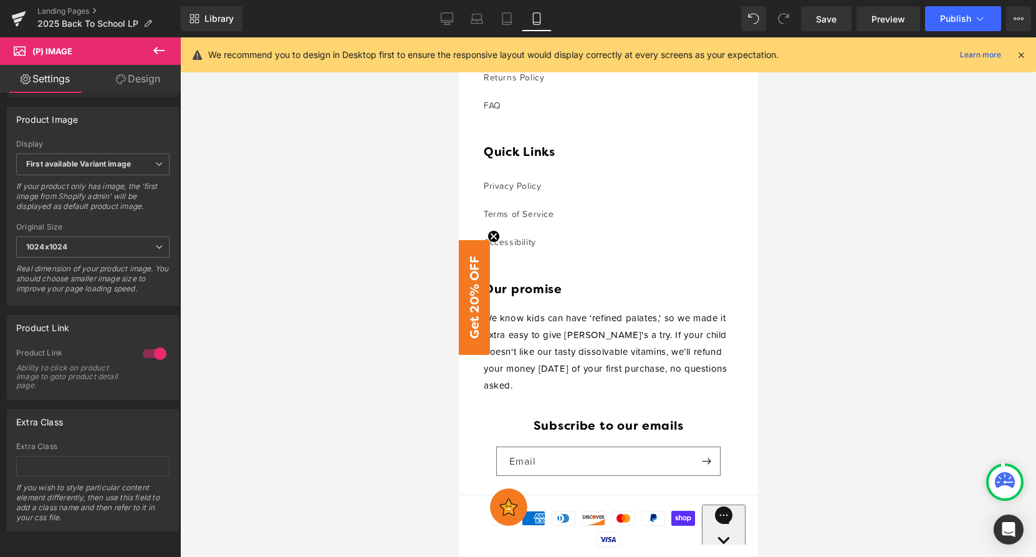
scroll to position [3031, 0]
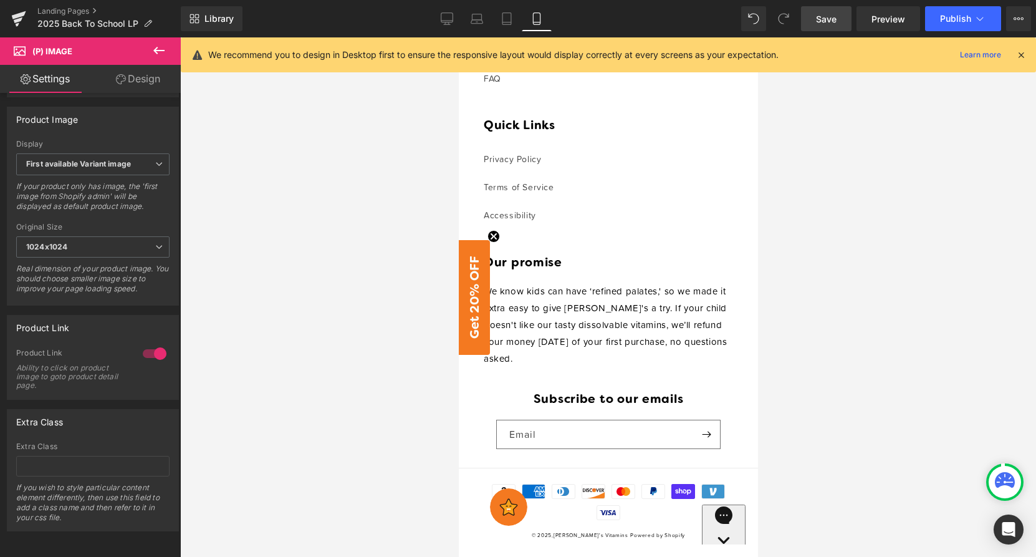
click at [836, 21] on span "Save" at bounding box center [826, 18] width 21 height 13
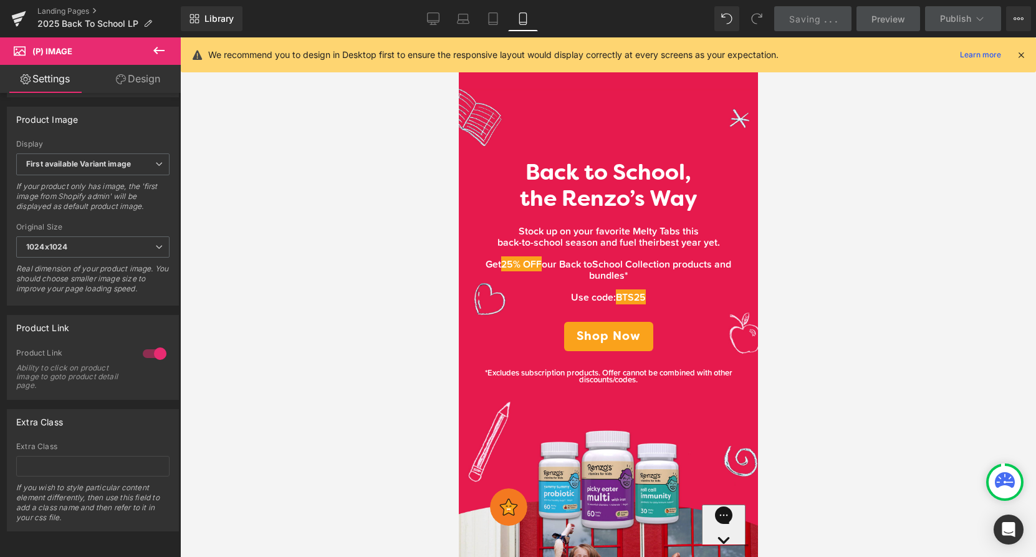
scroll to position [42, 0]
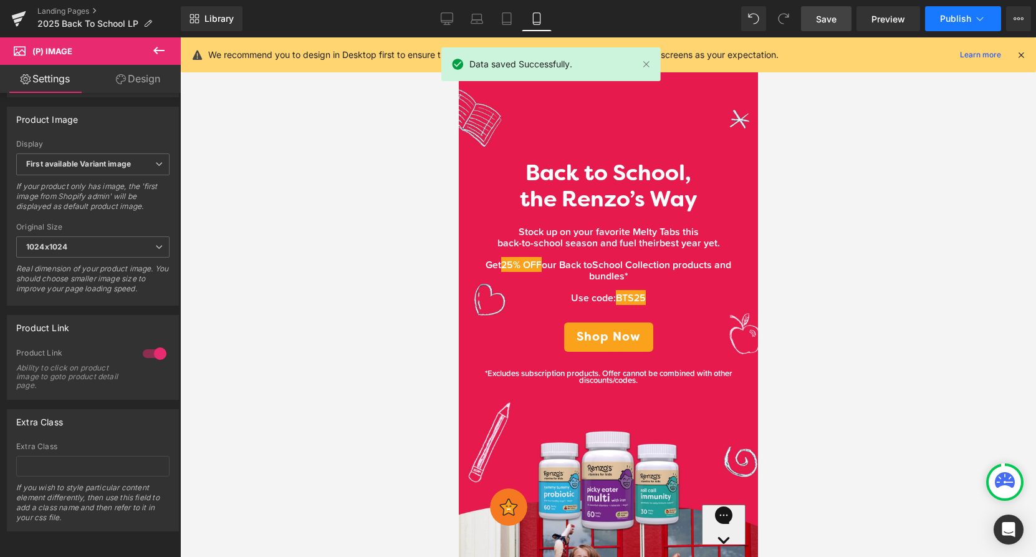
click at [948, 31] on button "Publish" at bounding box center [963, 18] width 76 height 25
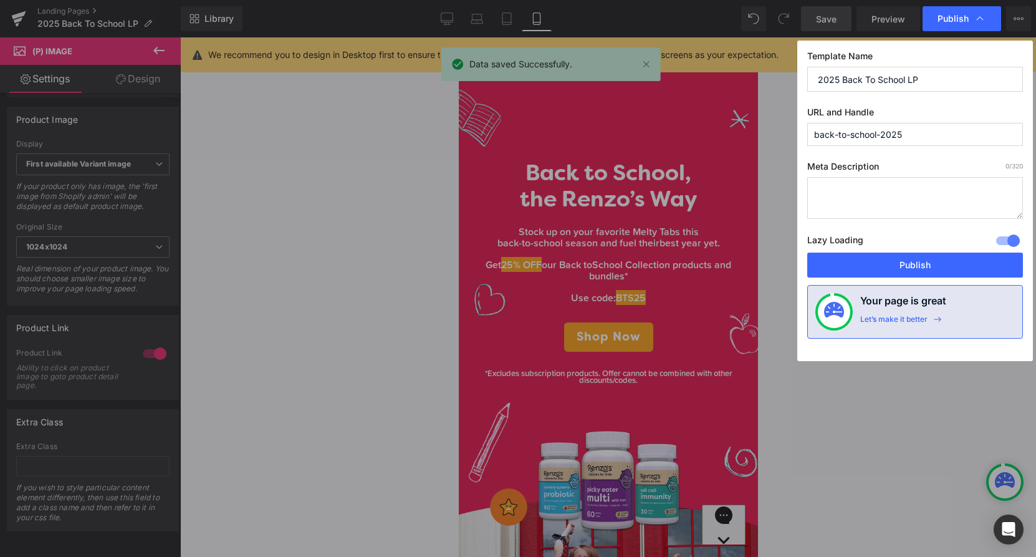
click at [888, 267] on button "Publish" at bounding box center [915, 264] width 216 height 25
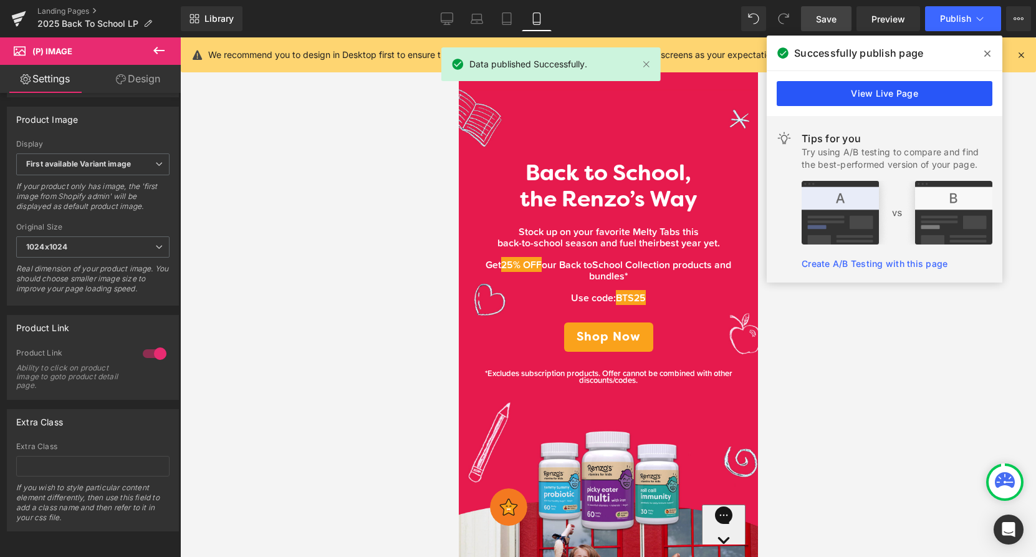
click at [883, 89] on link "View Live Page" at bounding box center [885, 93] width 216 height 25
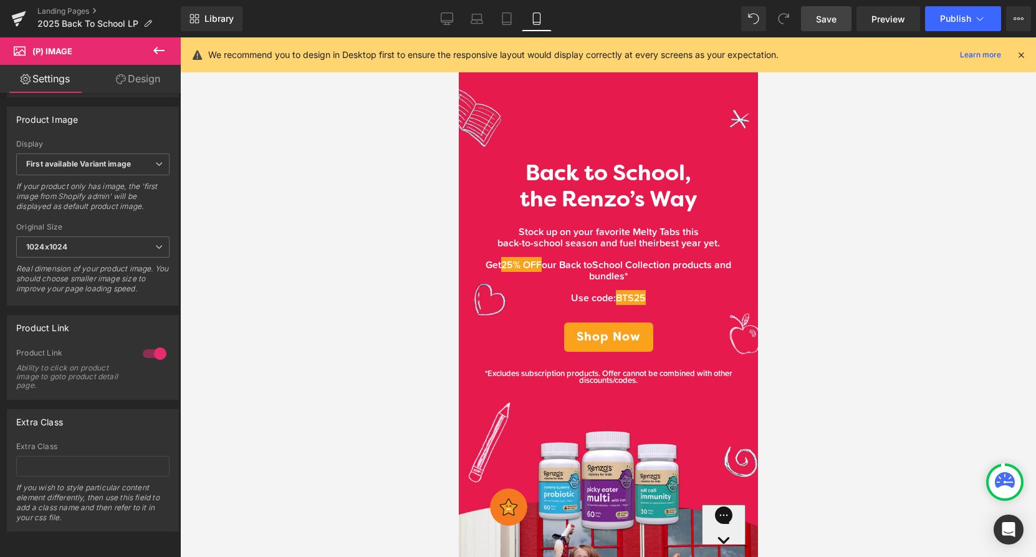
scroll to position [459, 0]
